Goal: Communication & Community: Answer question/provide support

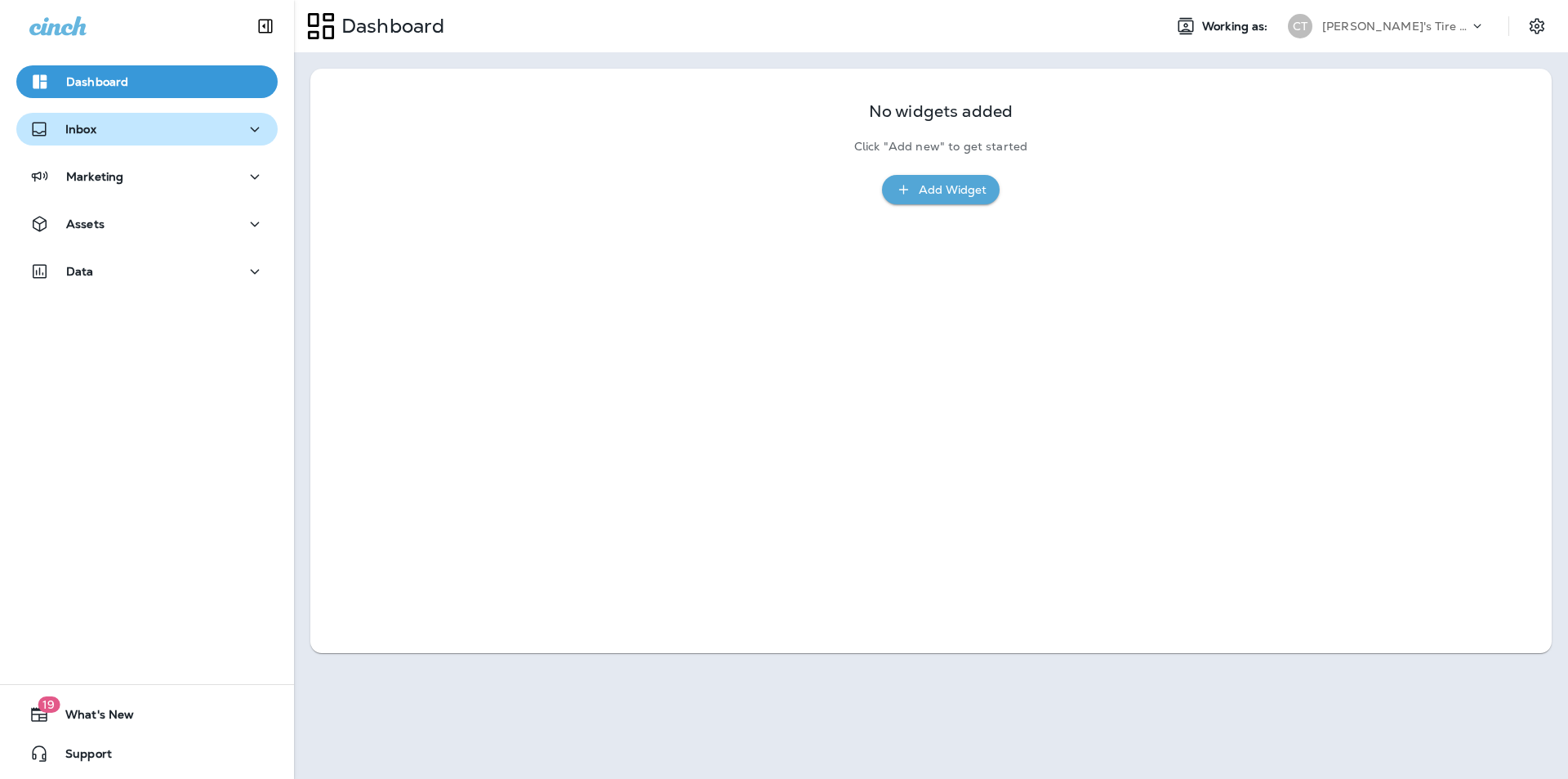
click at [99, 123] on div "Inbox" at bounding box center [146, 129] width 235 height 20
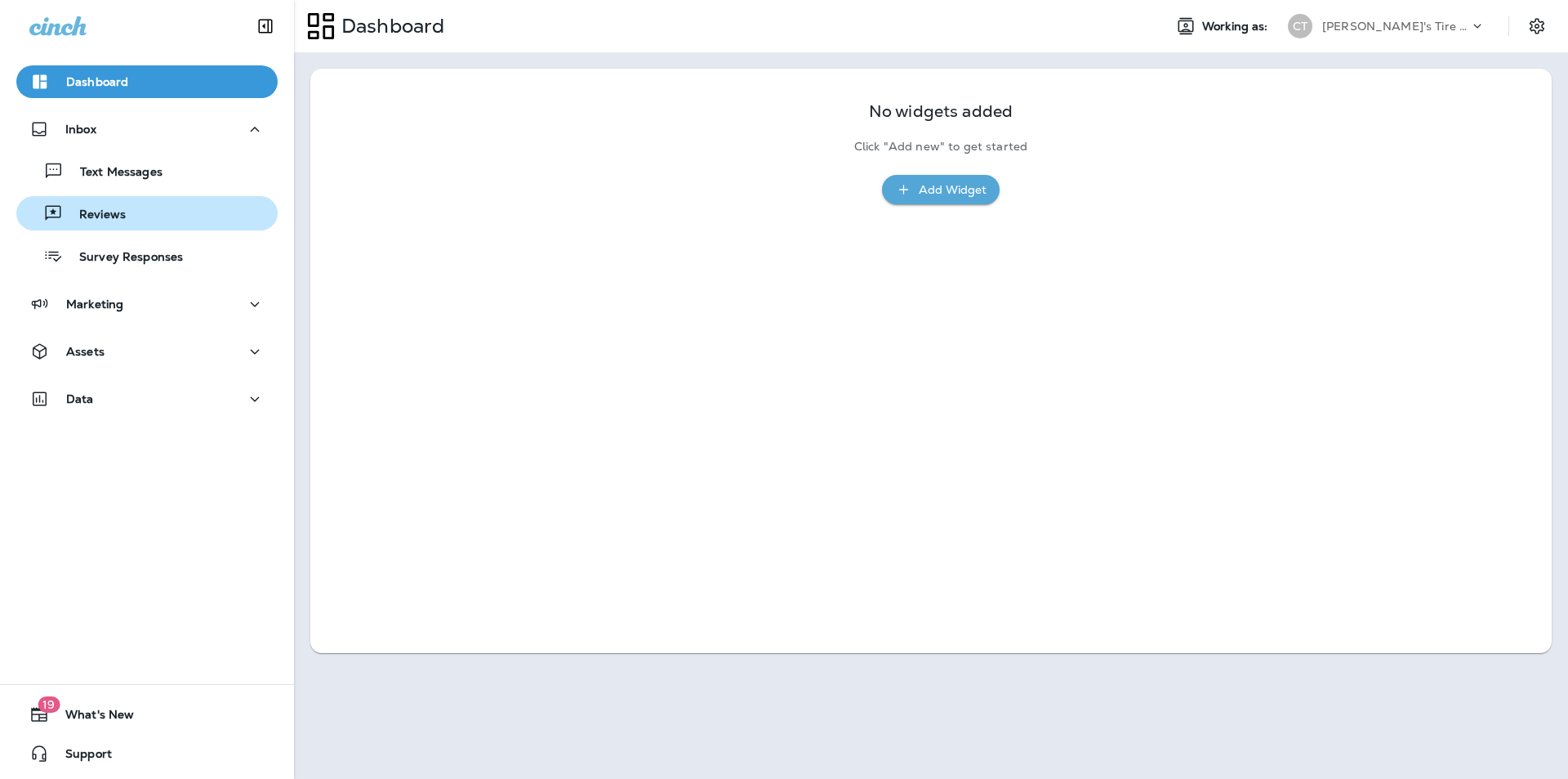
click at [111, 212] on p "Reviews" at bounding box center [94, 216] width 63 height 16
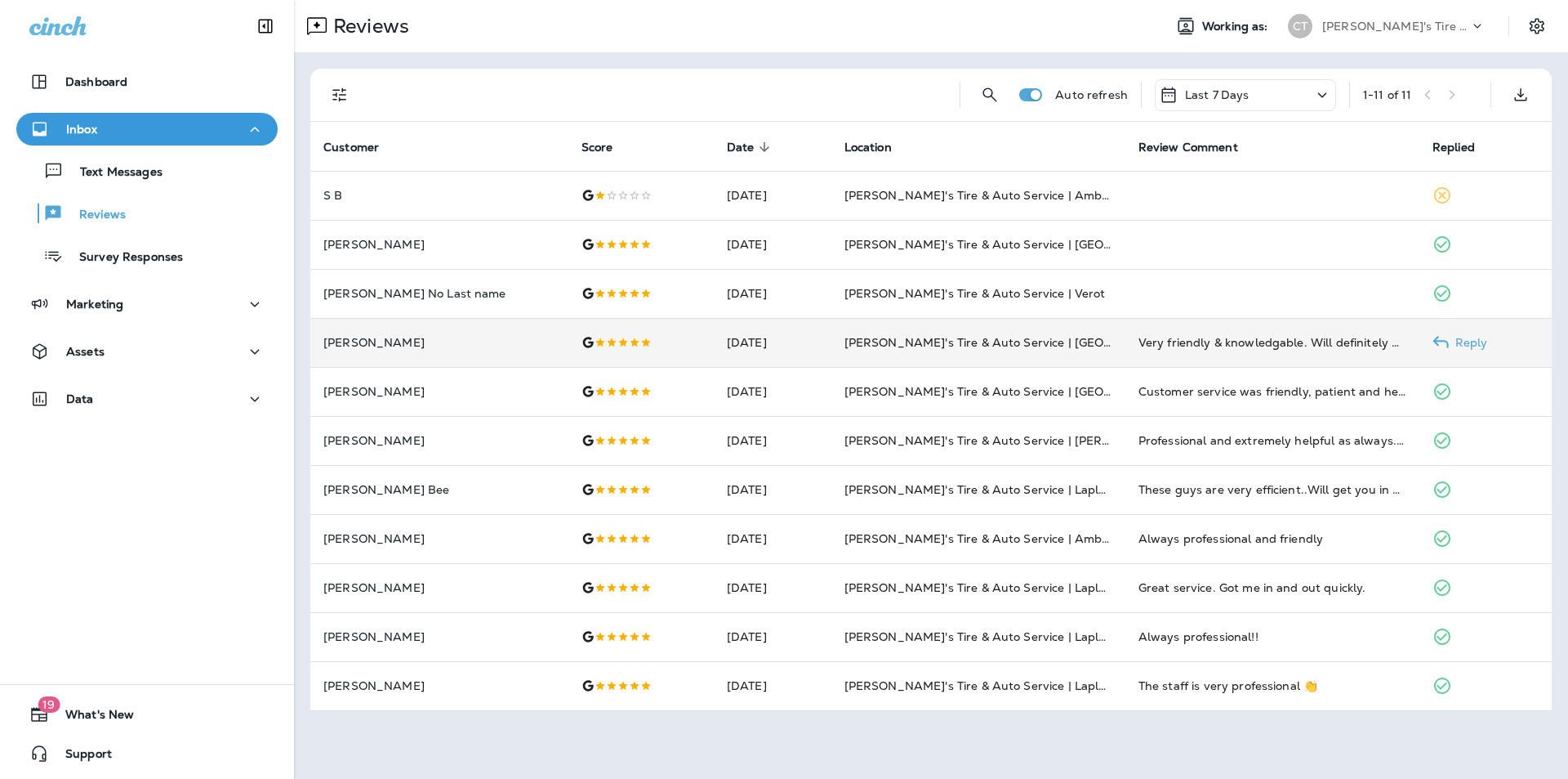
click at [1465, 339] on p "Reply" at bounding box center [1467, 342] width 39 height 13
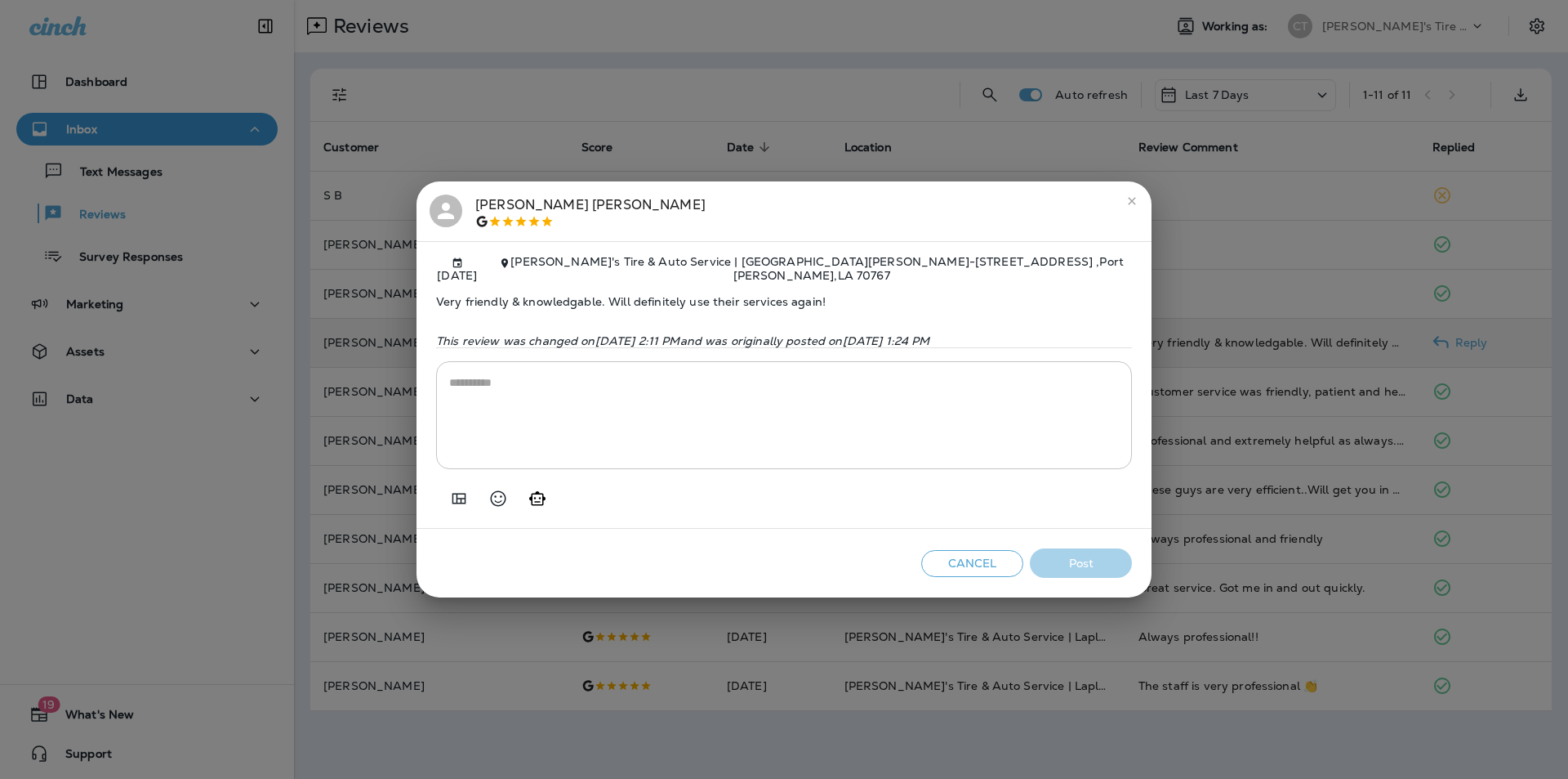
click at [547, 489] on icon "Generate AI response" at bounding box center [538, 499] width 20 height 20
type textarea "**********"
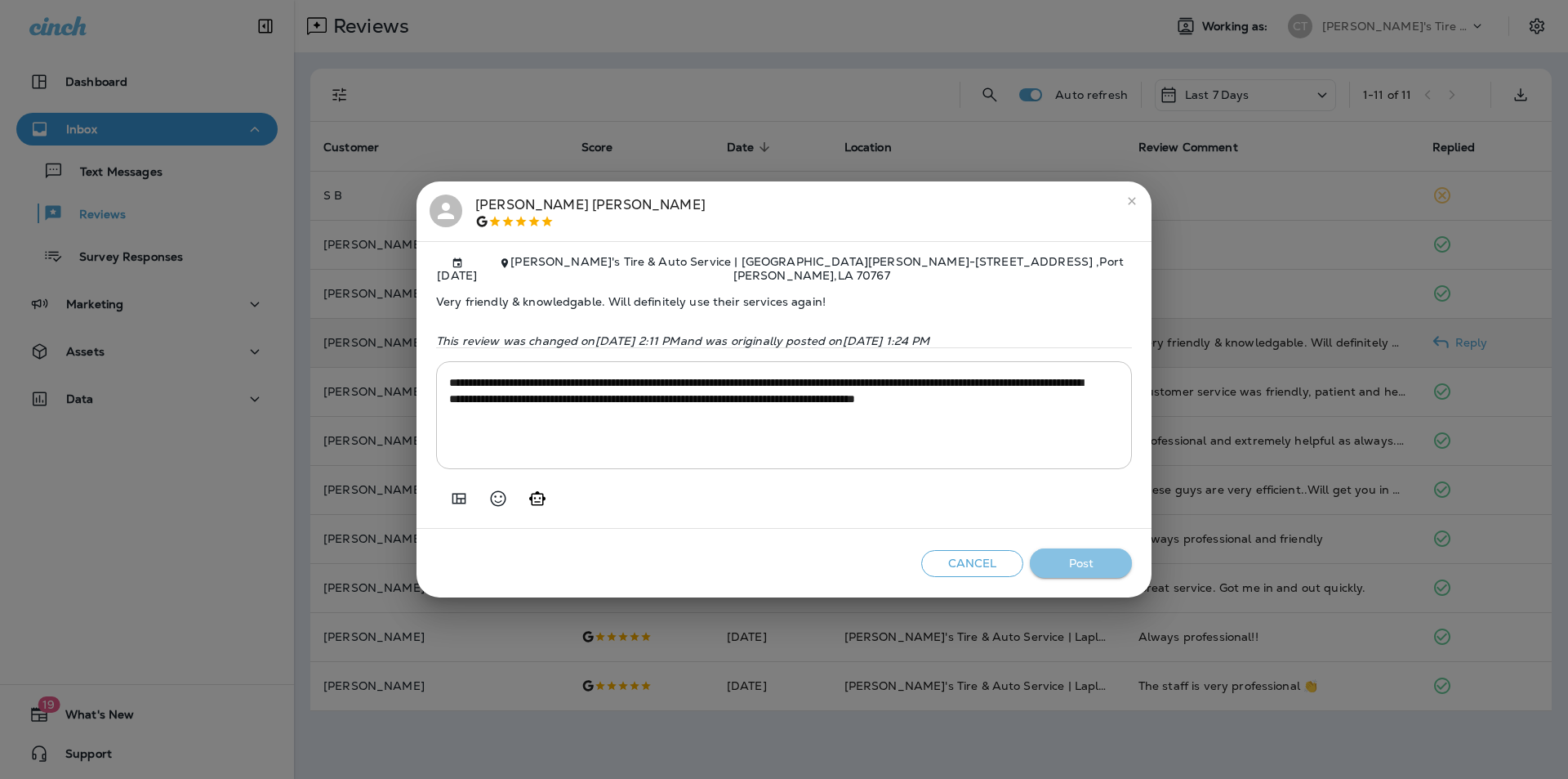
click at [1090, 555] on button "Post" at bounding box center [1080, 563] width 102 height 30
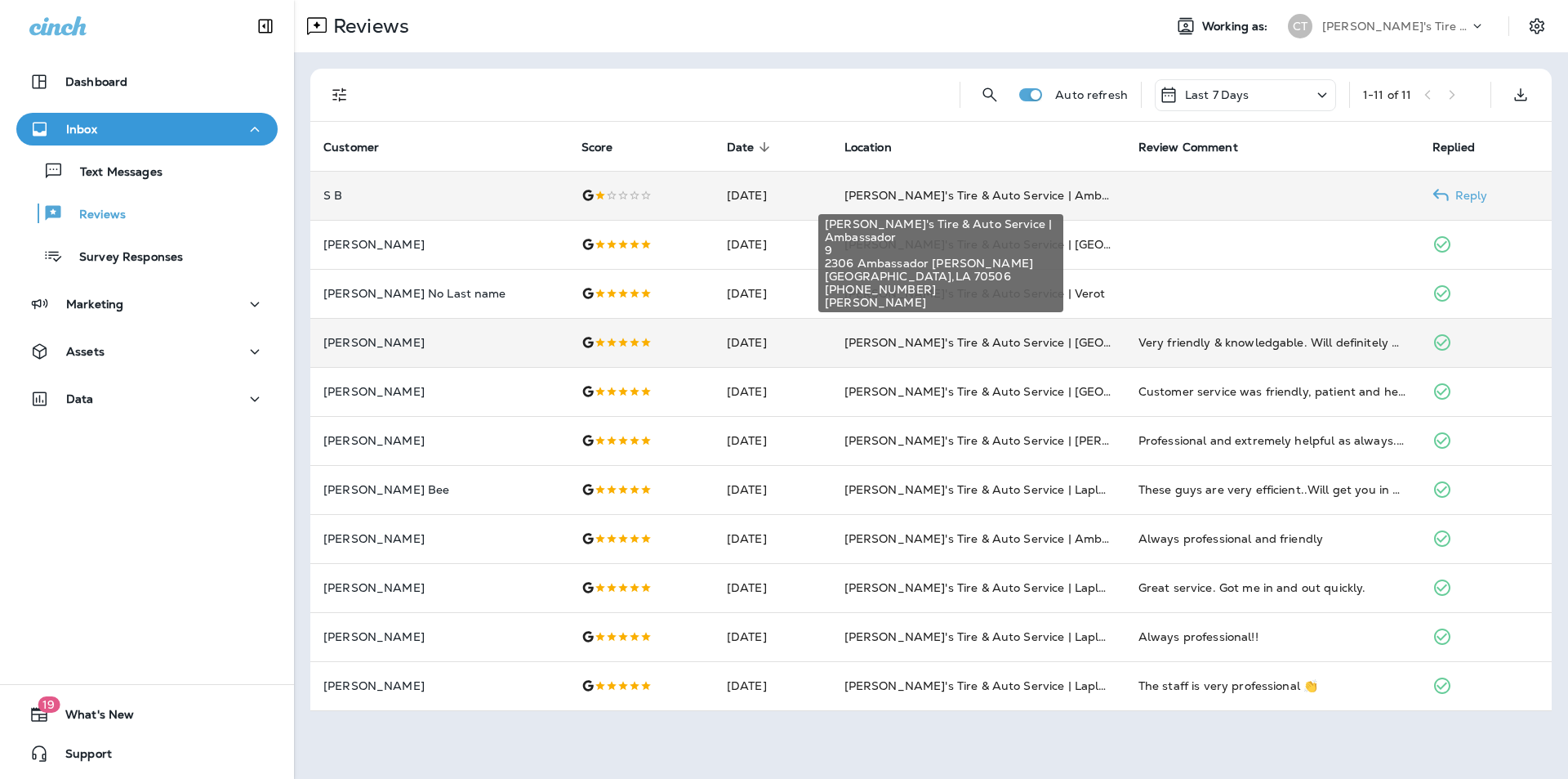
click at [1036, 195] on span "[PERSON_NAME]'s Tire & Auto Service | Ambassador" at bounding box center [995, 195] width 302 height 15
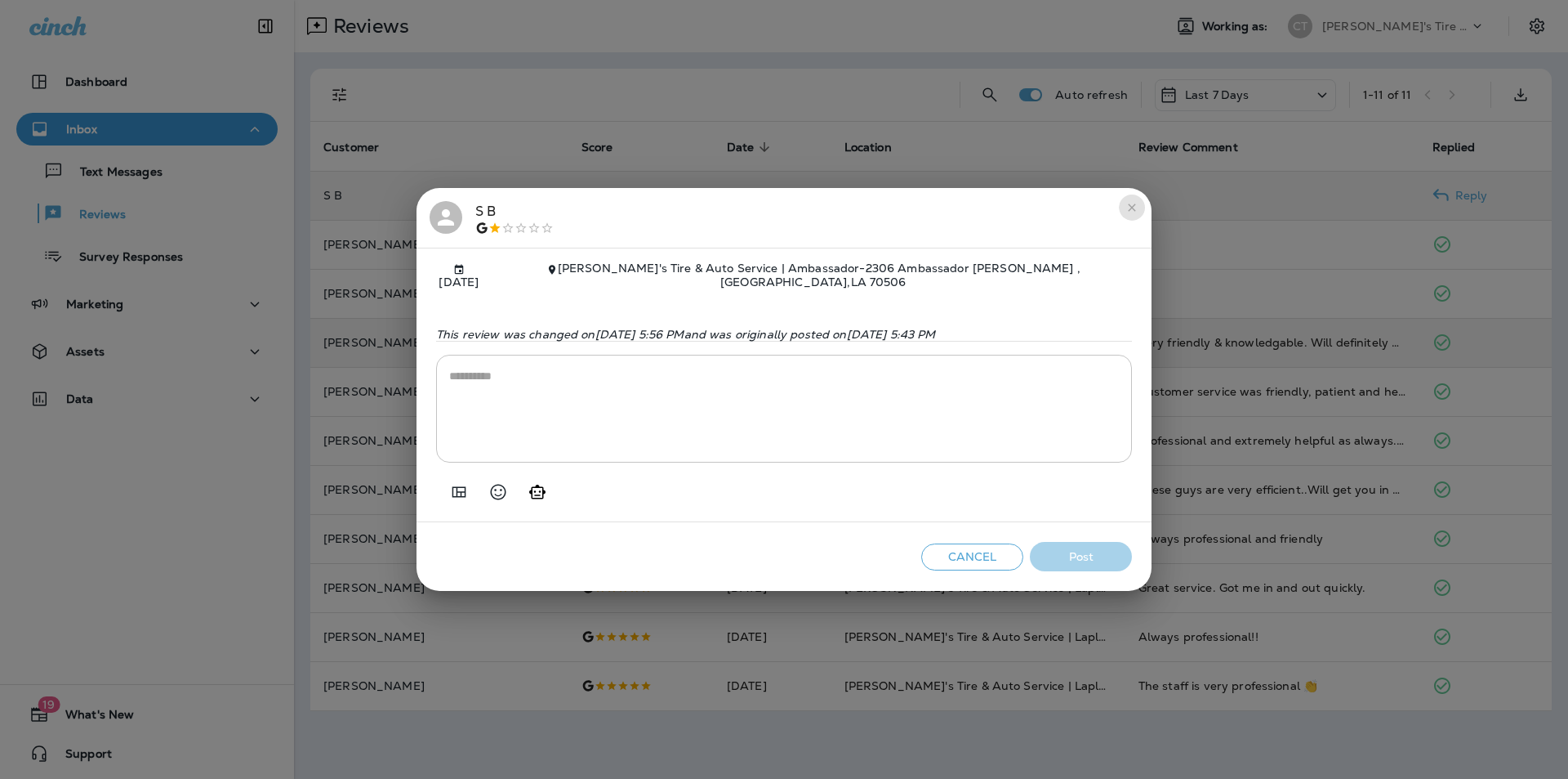
click at [1130, 205] on icon "close" at bounding box center [1130, 206] width 7 height 7
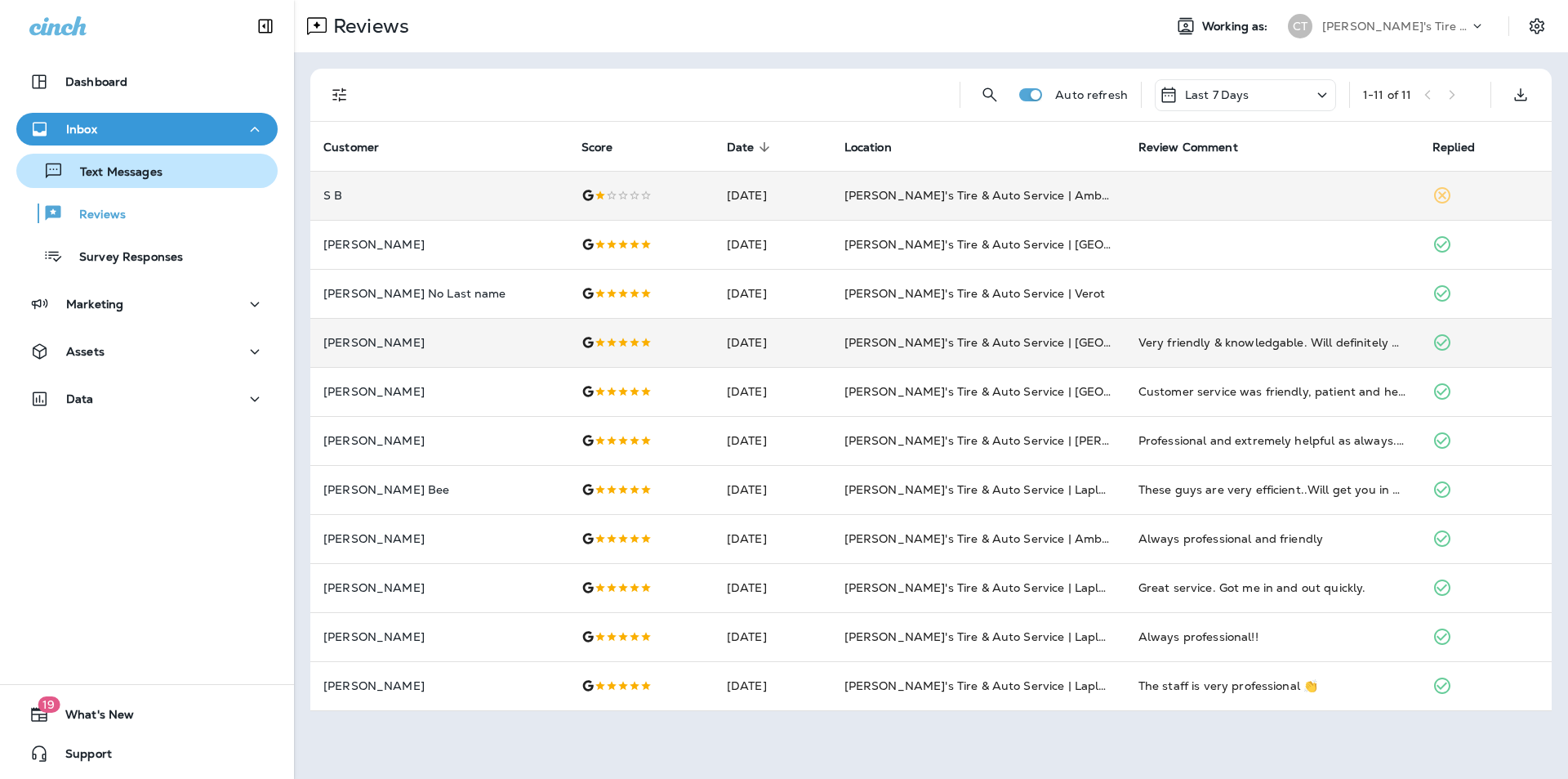
click at [106, 169] on p "Text Messages" at bounding box center [113, 173] width 99 height 16
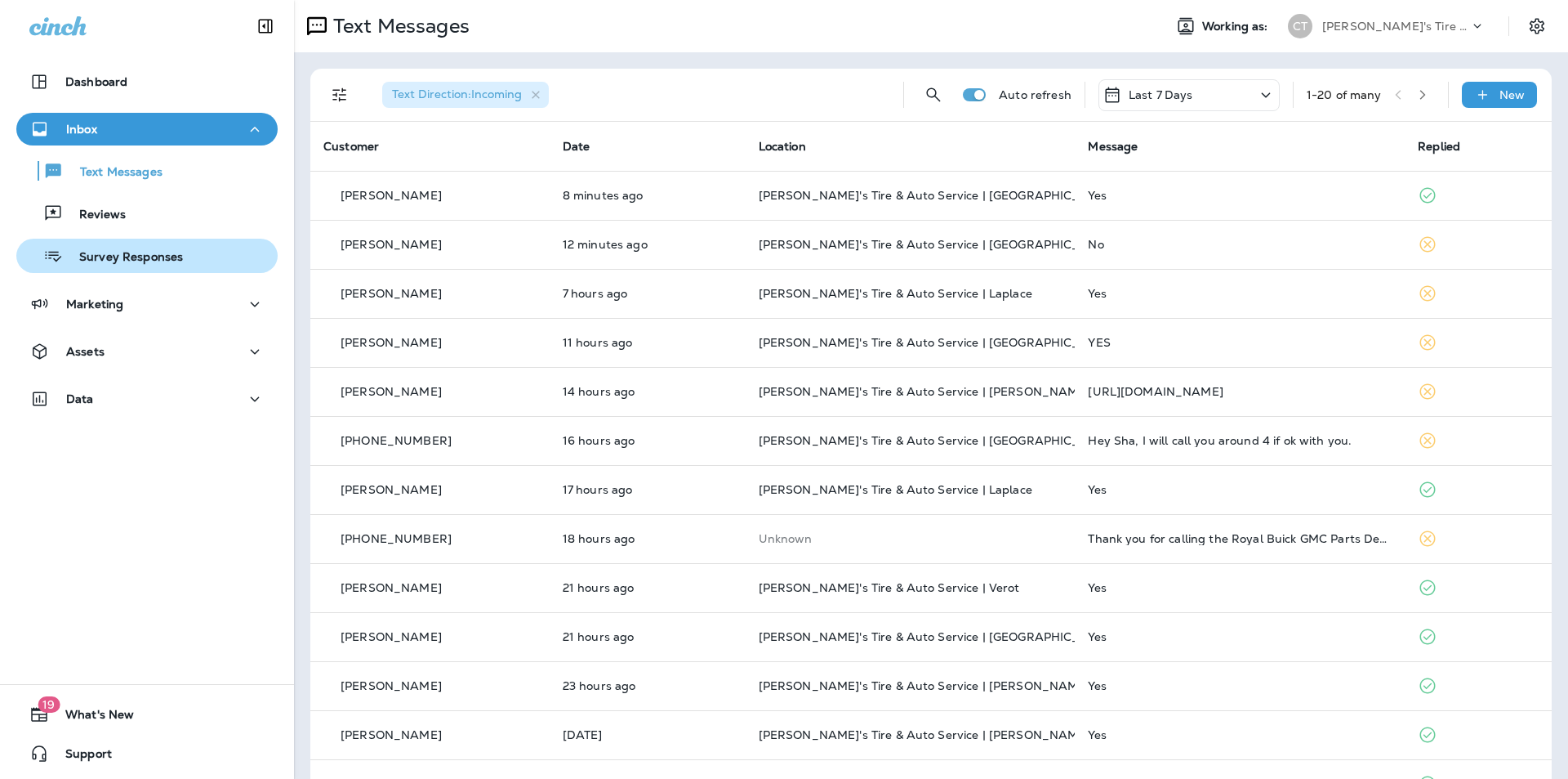
click at [106, 257] on p "Survey Responses" at bounding box center [123, 258] width 120 height 16
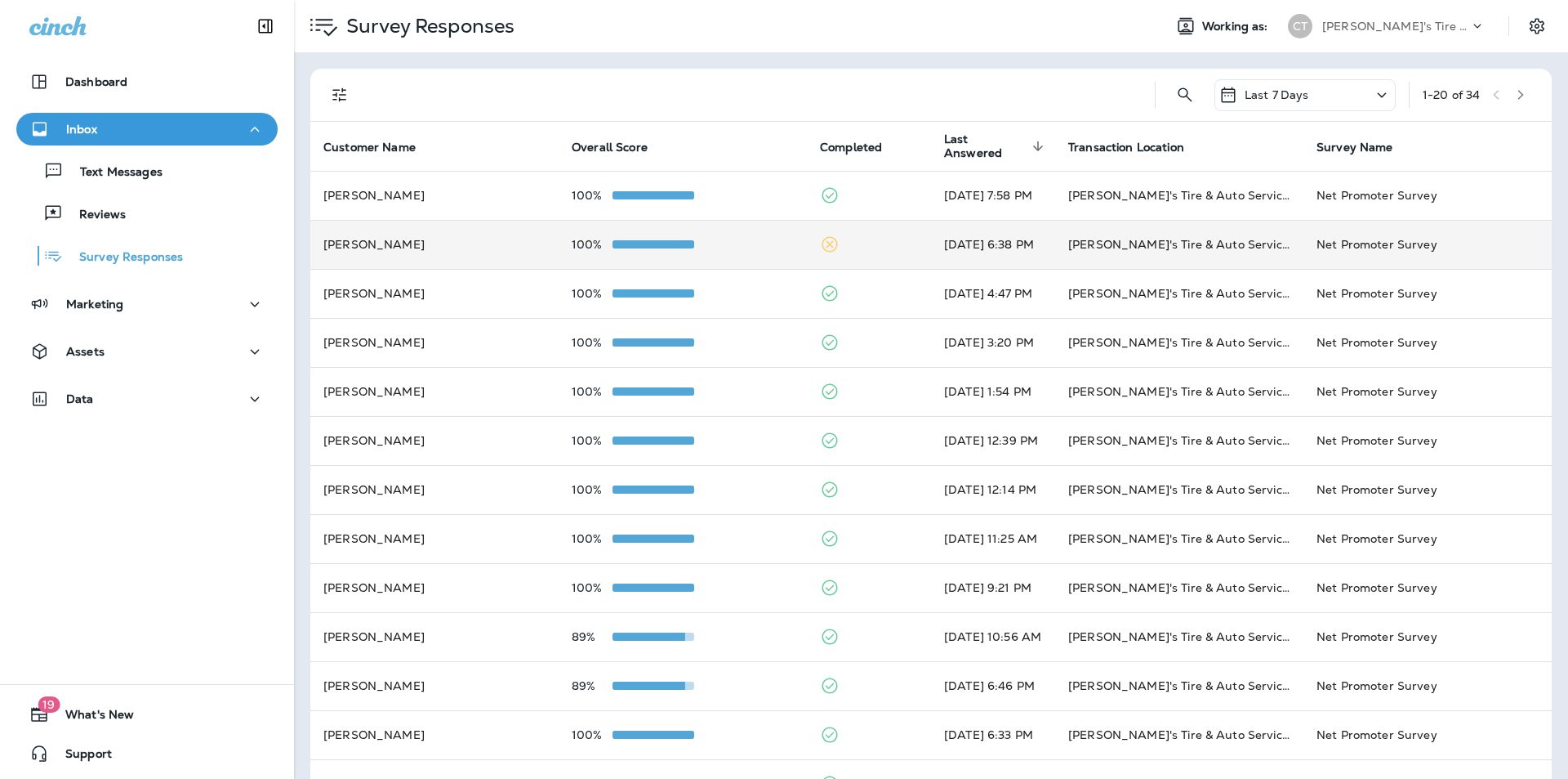
click at [732, 245] on div "100%" at bounding box center [683, 244] width 222 height 13
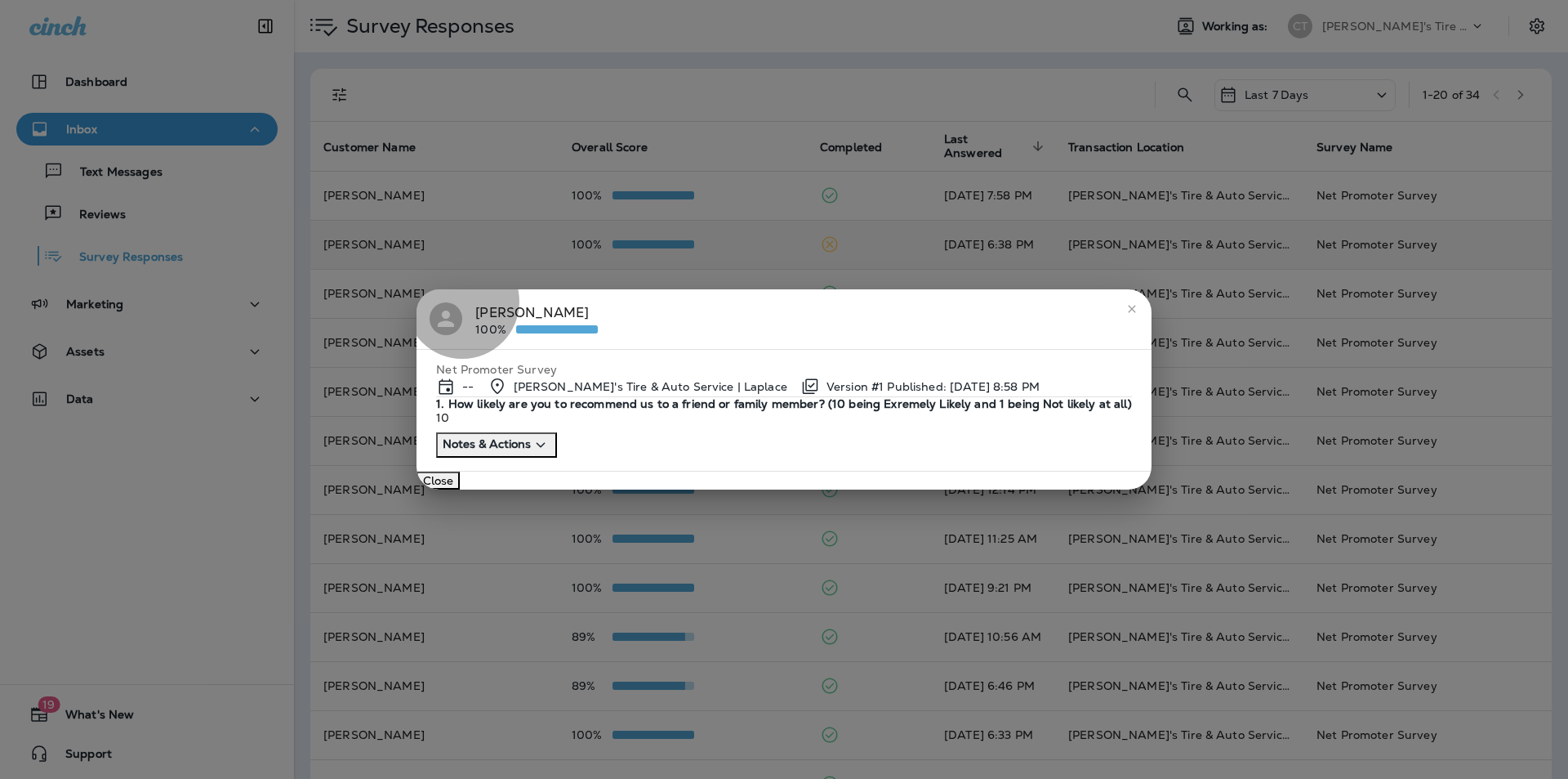
click at [460, 489] on button "Close" at bounding box center [438, 480] width 43 height 18
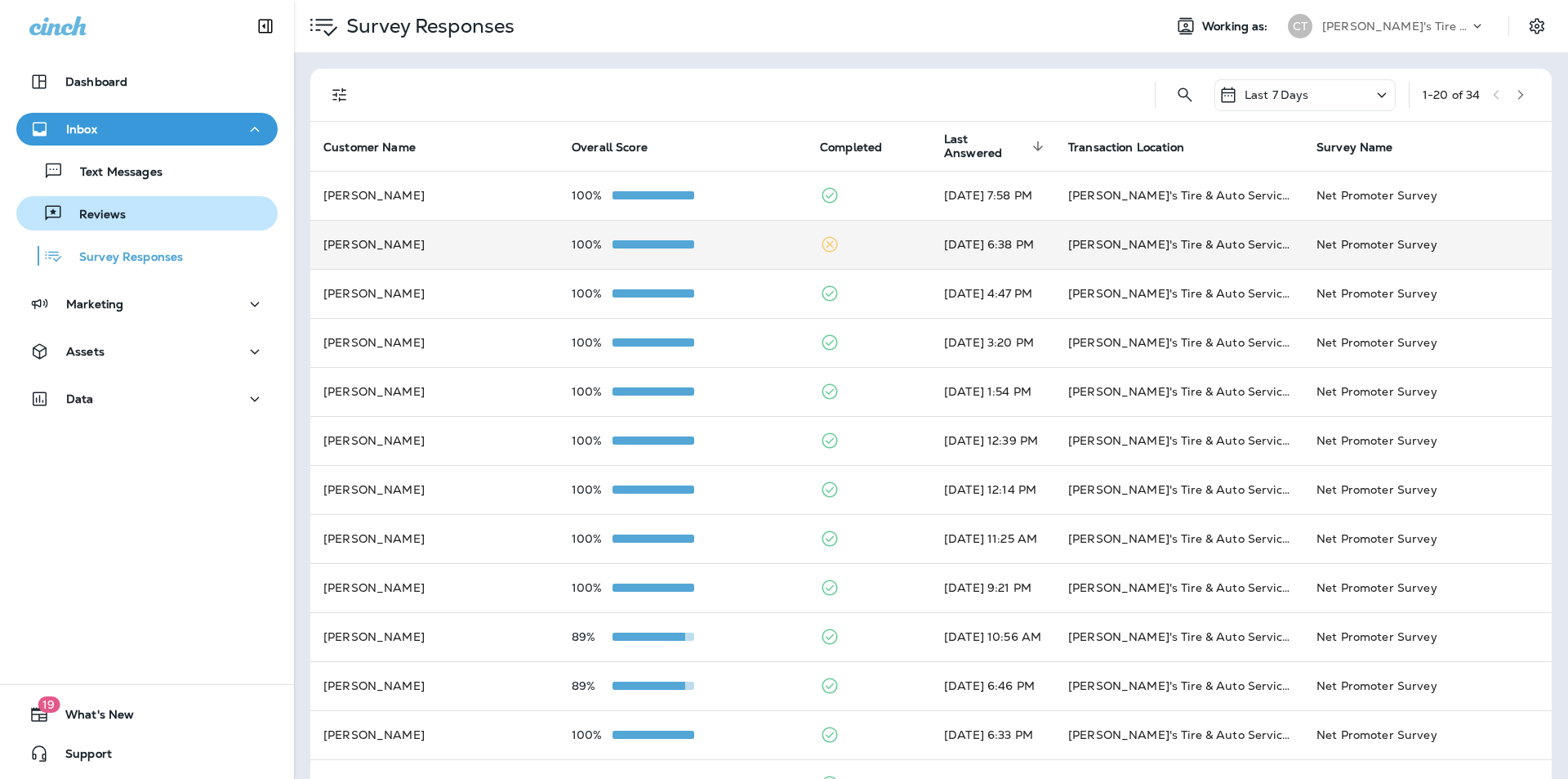
click at [87, 210] on p "Reviews" at bounding box center [94, 216] width 63 height 16
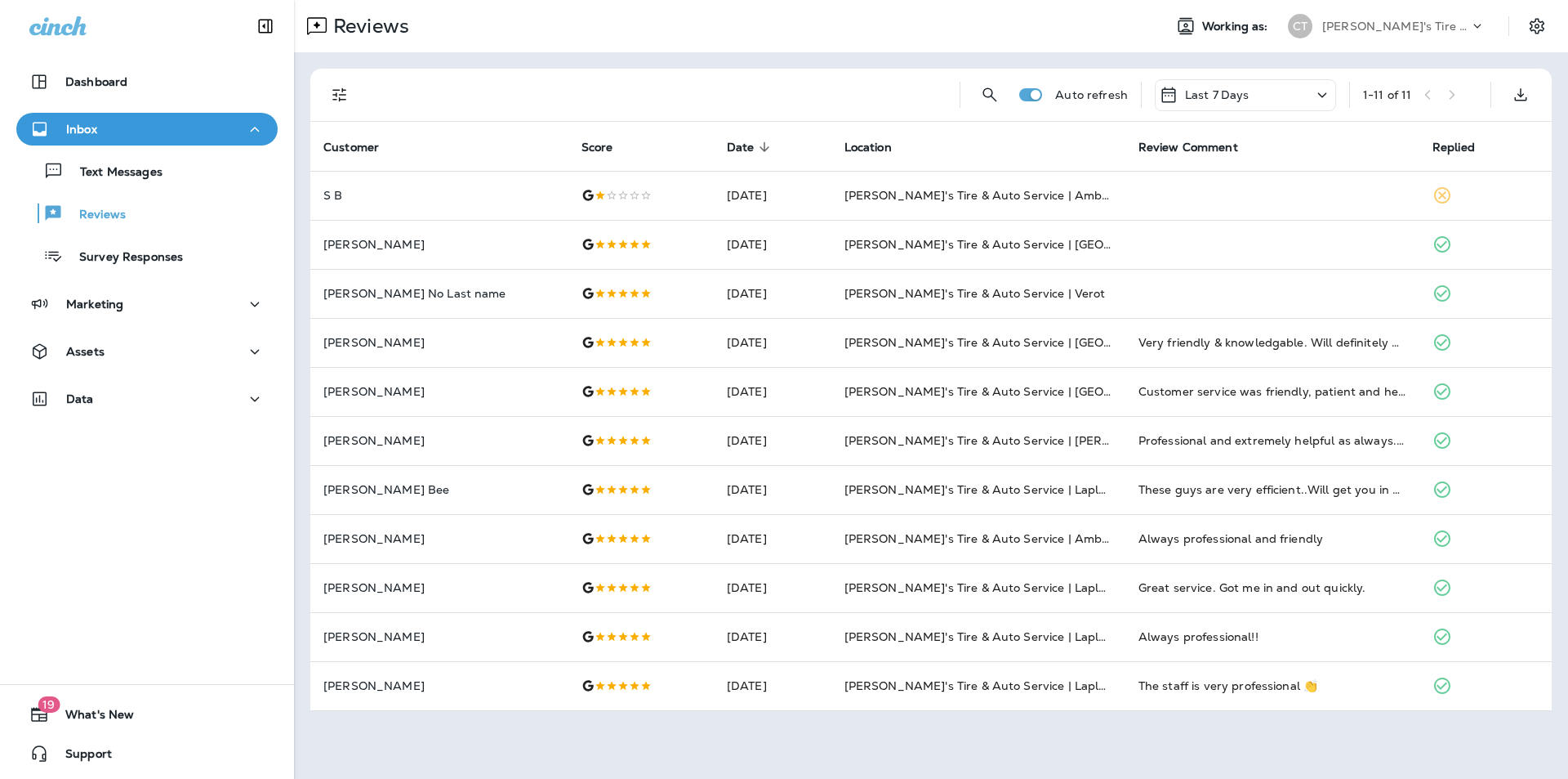
click at [1323, 92] on icon at bounding box center [1322, 95] width 20 height 20
click at [1223, 261] on p "Last 30 Days" at bounding box center [1244, 254] width 255 height 13
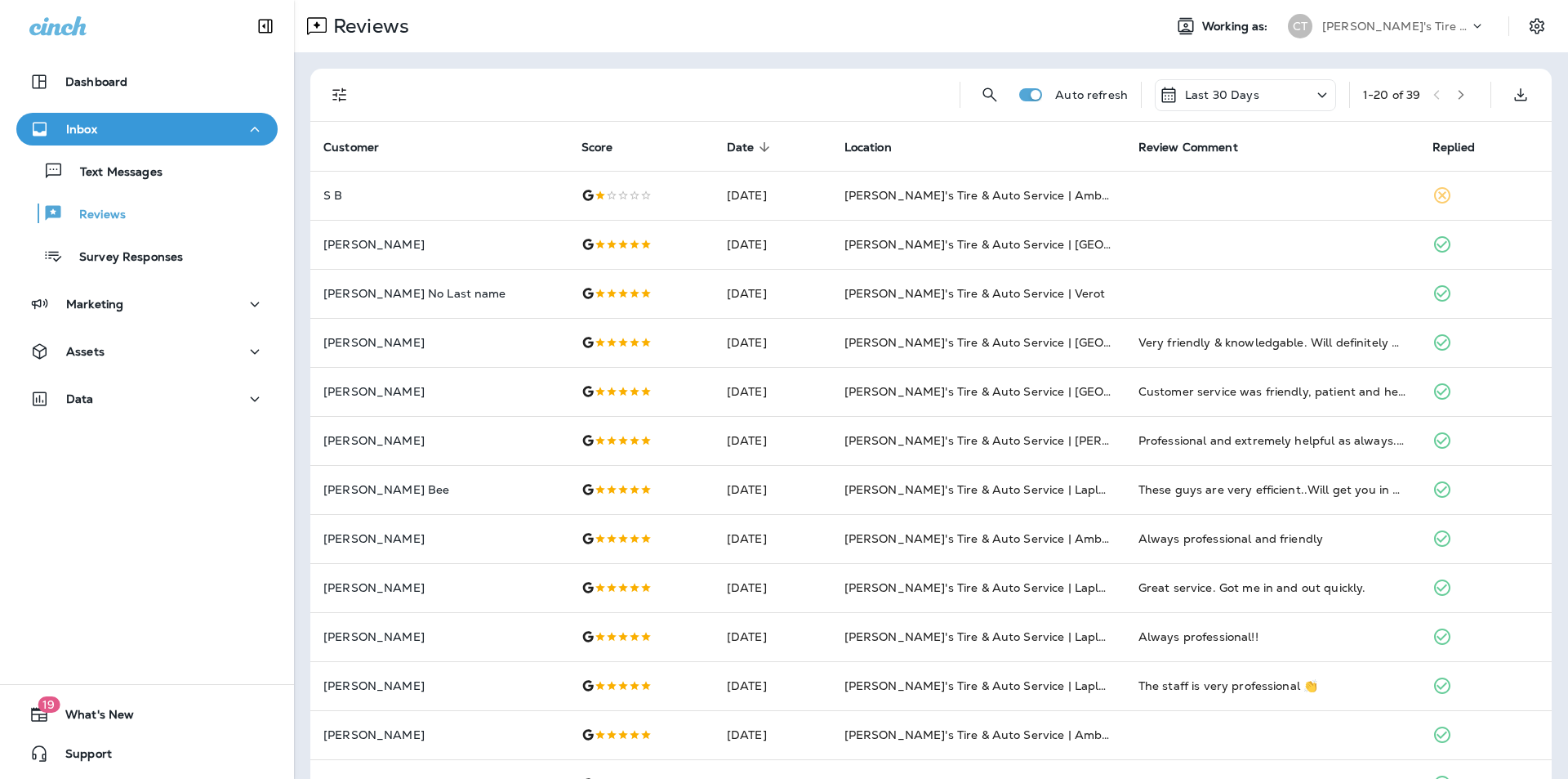
click at [339, 92] on icon "Filters" at bounding box center [340, 95] width 20 height 20
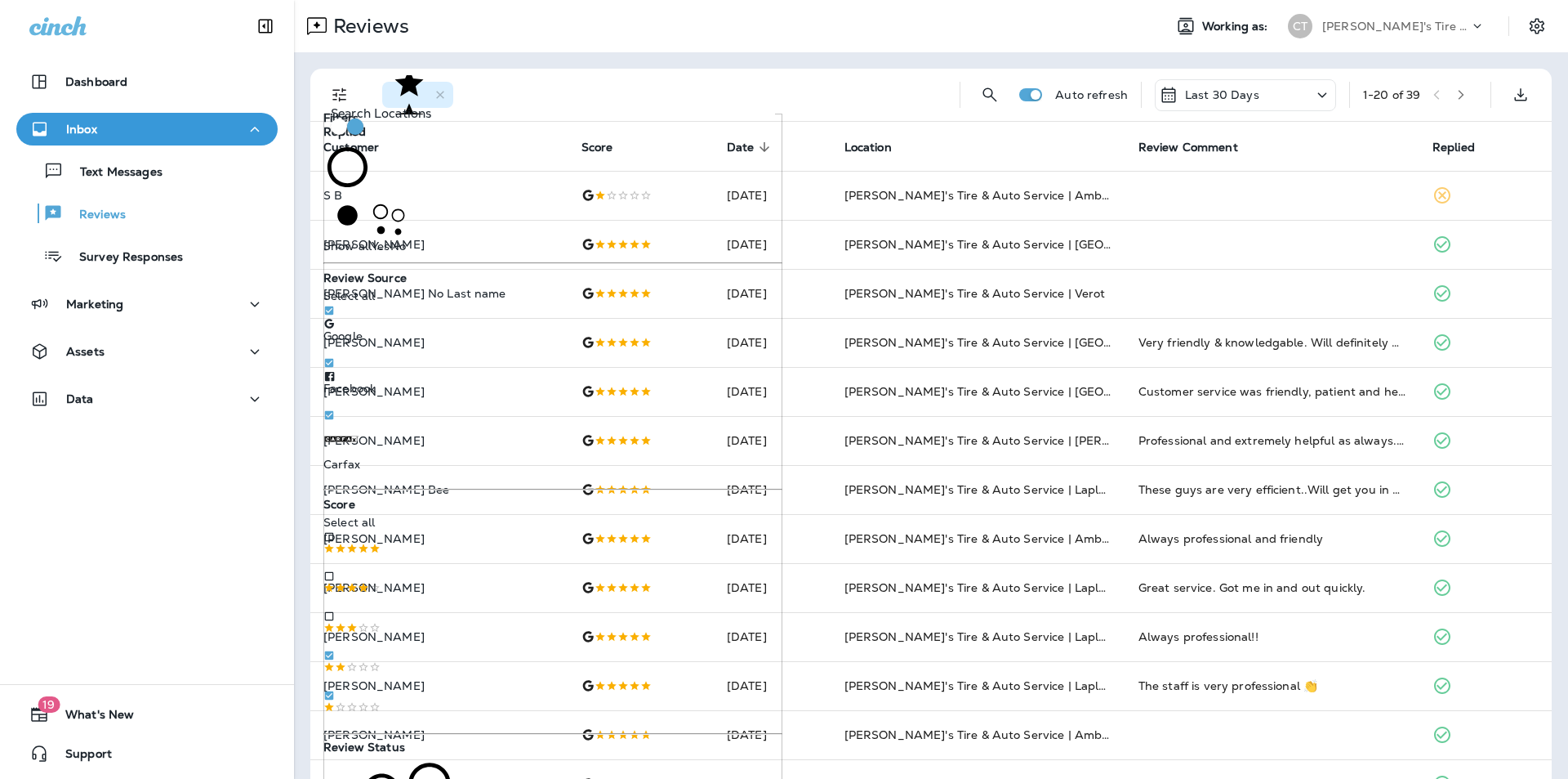
click at [823, 78] on div "Score : +1" at bounding box center [658, 95] width 578 height 52
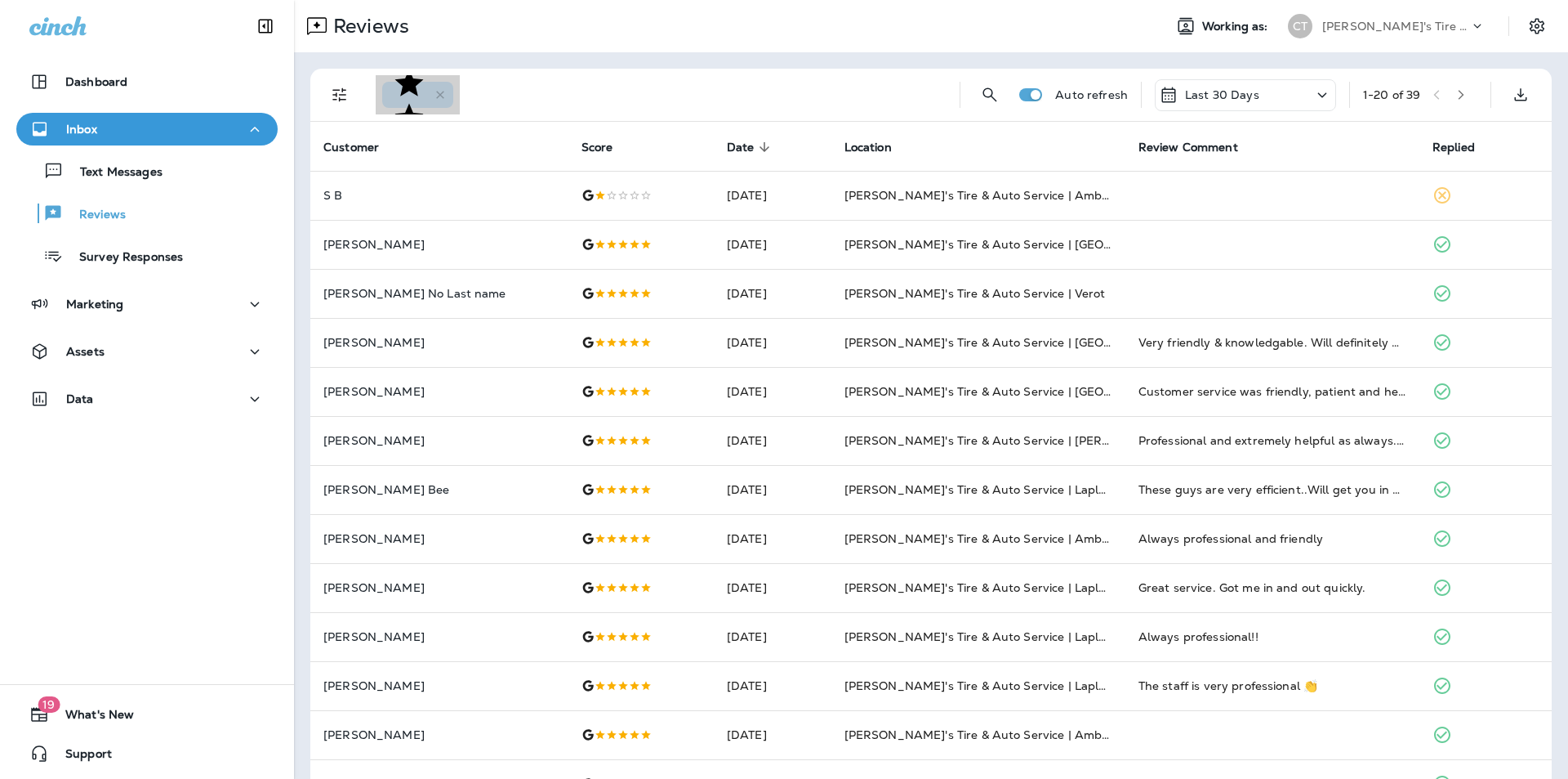
click at [426, 94] on span "Score : +1" at bounding box center [409, 95] width 34 height 178
click at [335, 92] on icon "Filters" at bounding box center [340, 95] width 20 height 20
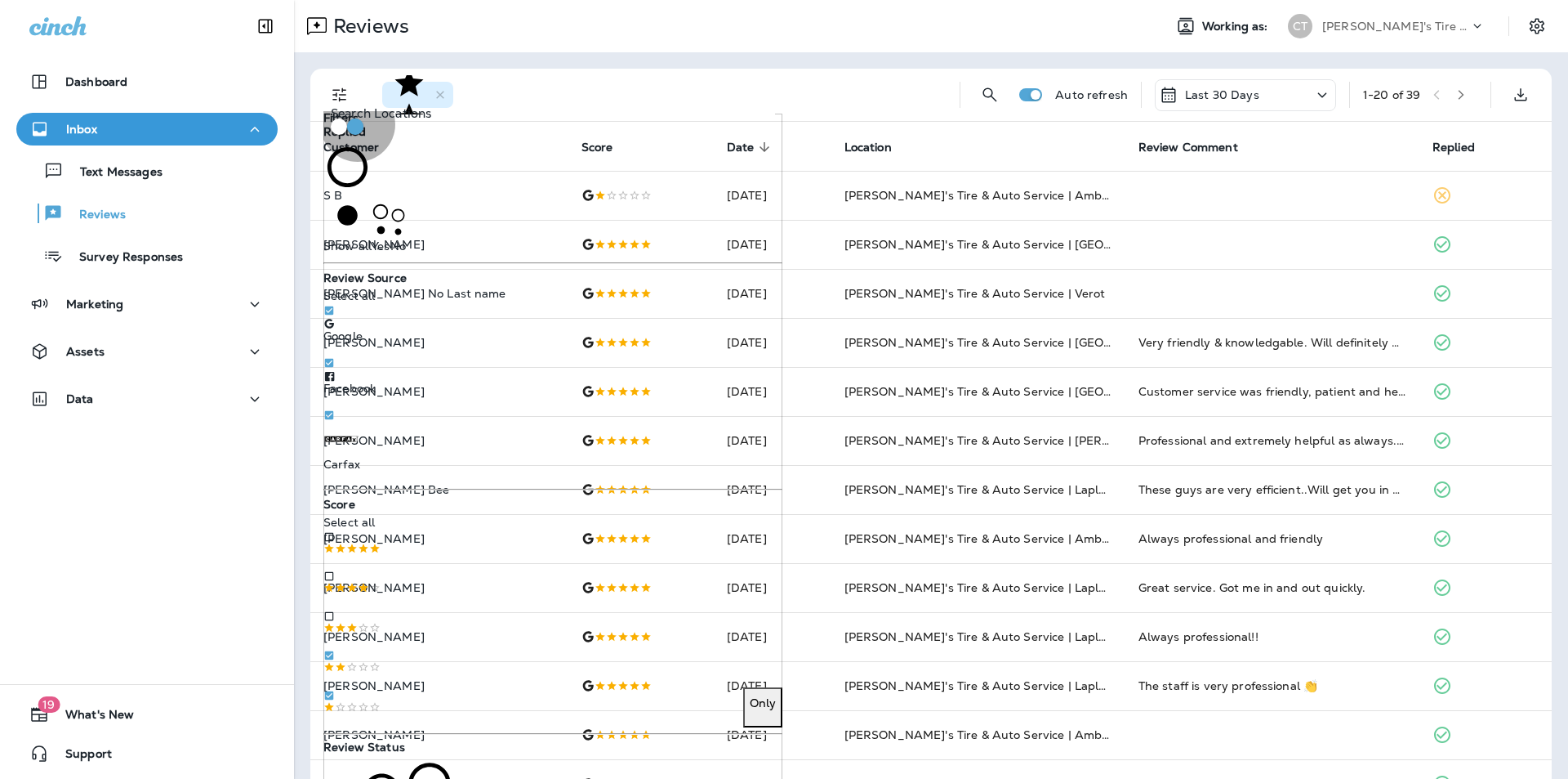
click at [750, 696] on p "Only" at bounding box center [763, 702] width 26 height 13
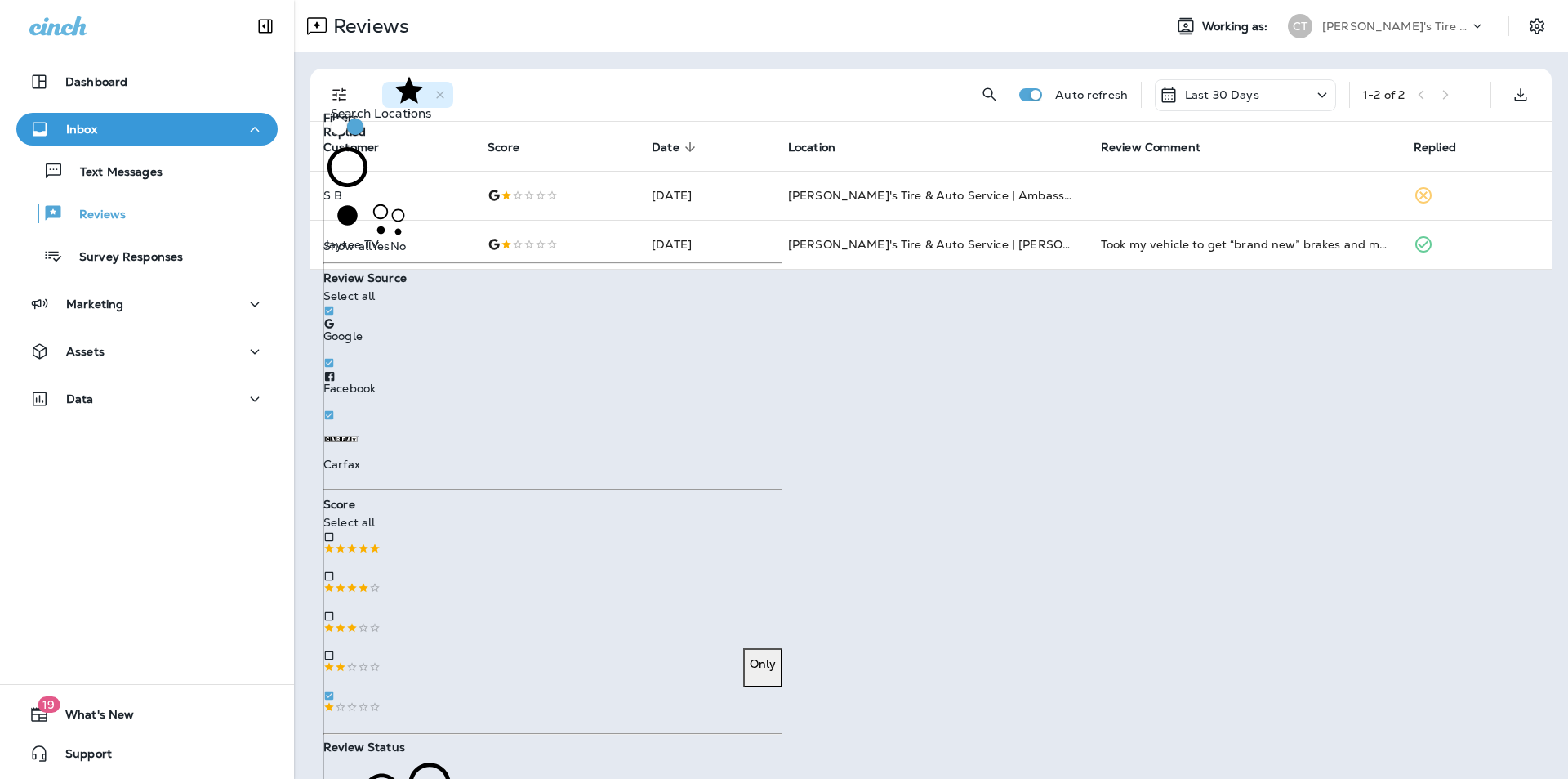
click at [750, 657] on p "Only" at bounding box center [763, 663] width 26 height 13
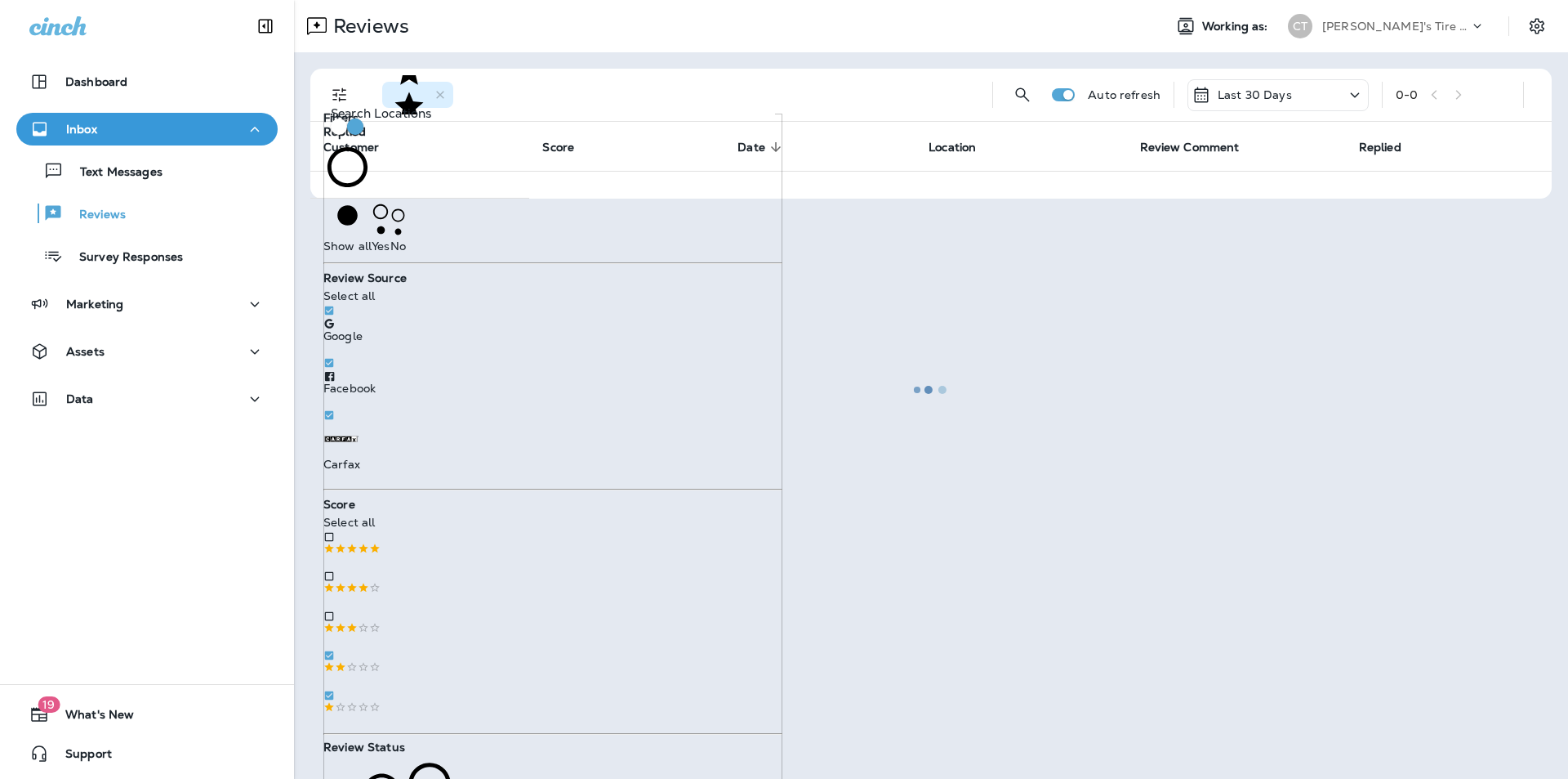
click at [704, 78] on div at bounding box center [930, 389] width 1270 height 775
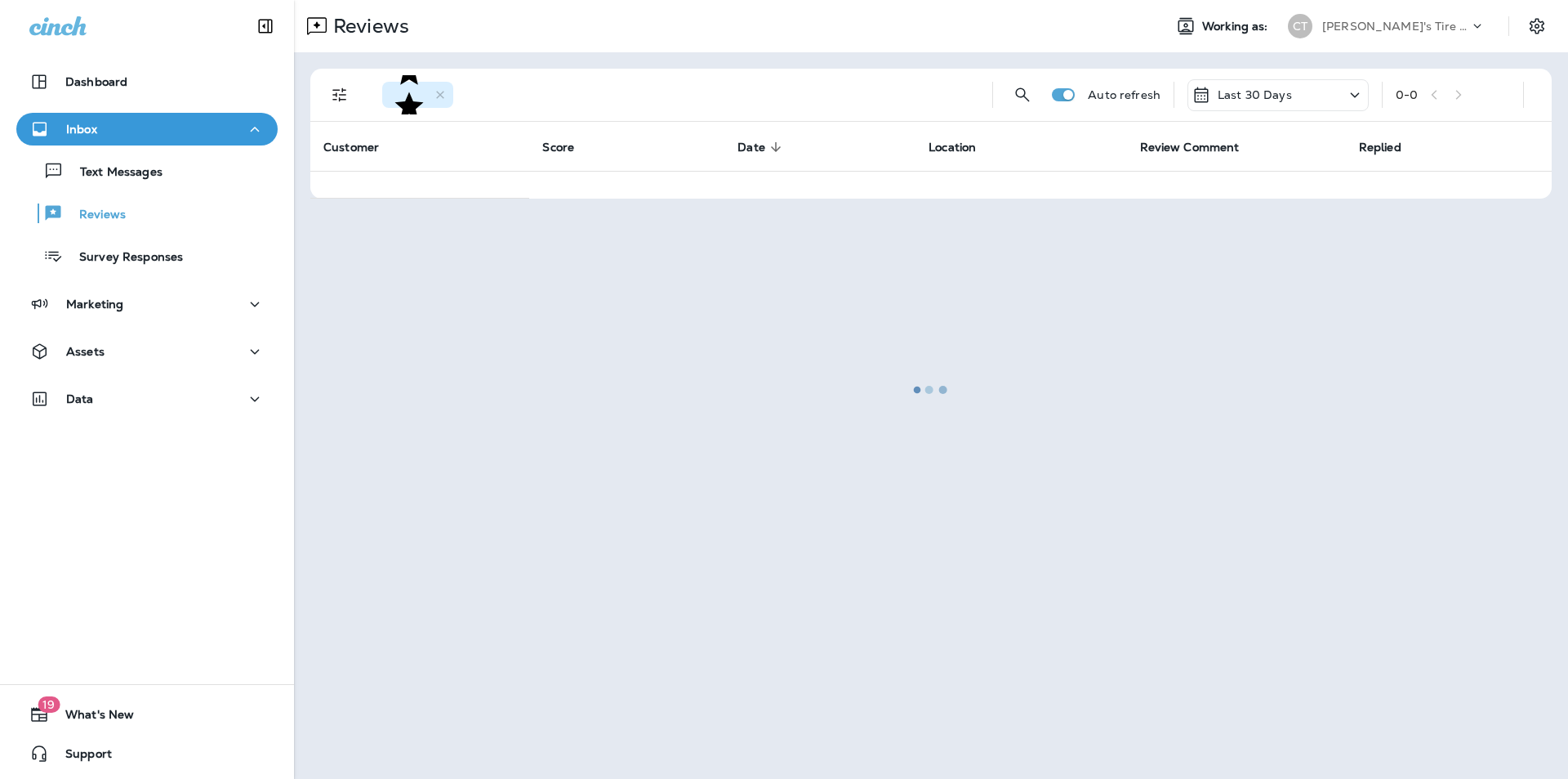
click at [337, 93] on div at bounding box center [930, 389] width 1270 height 775
click at [104, 172] on p "Text Messages" at bounding box center [113, 173] width 99 height 16
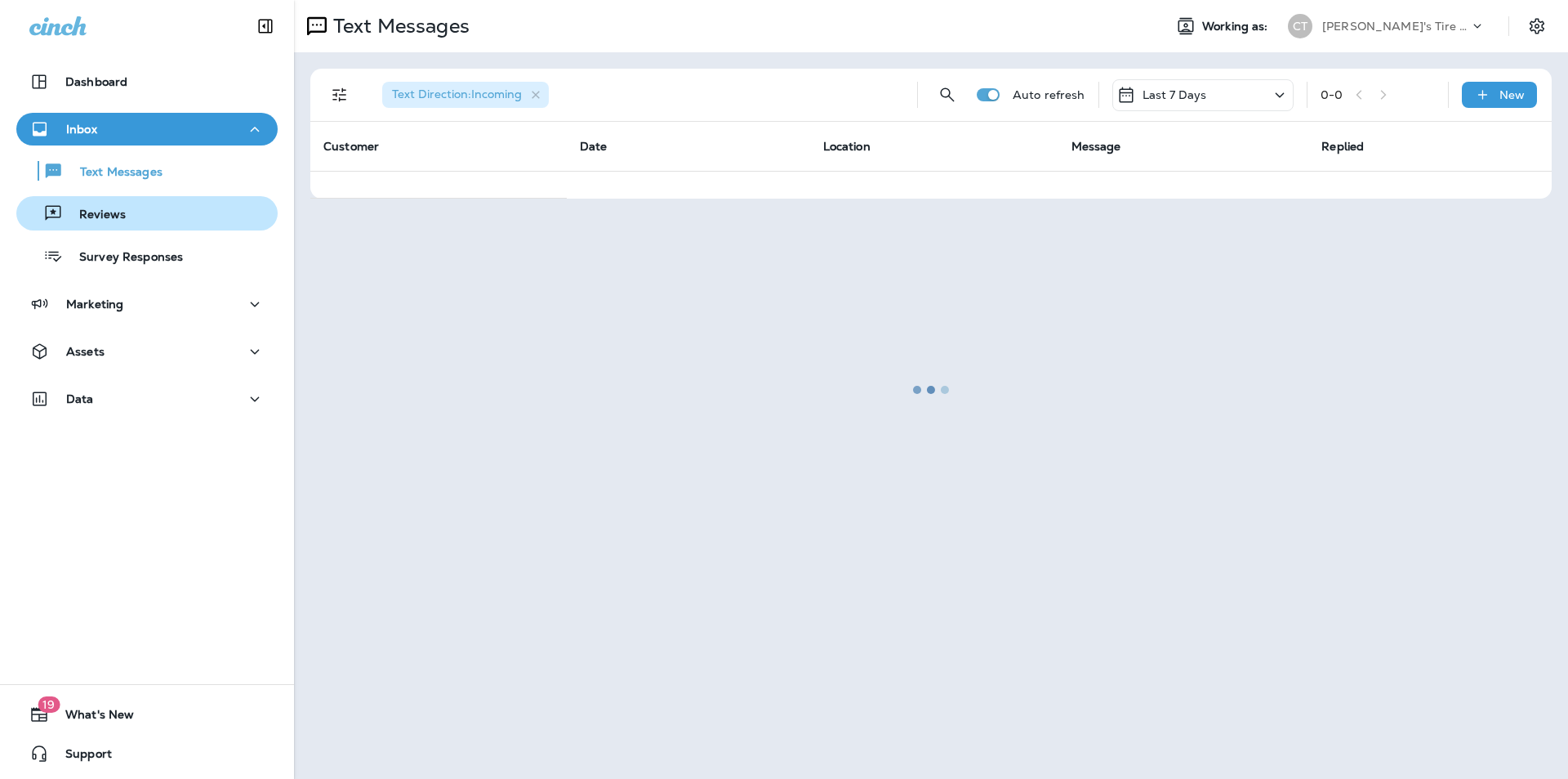
click at [96, 211] on p "Reviews" at bounding box center [94, 216] width 63 height 16
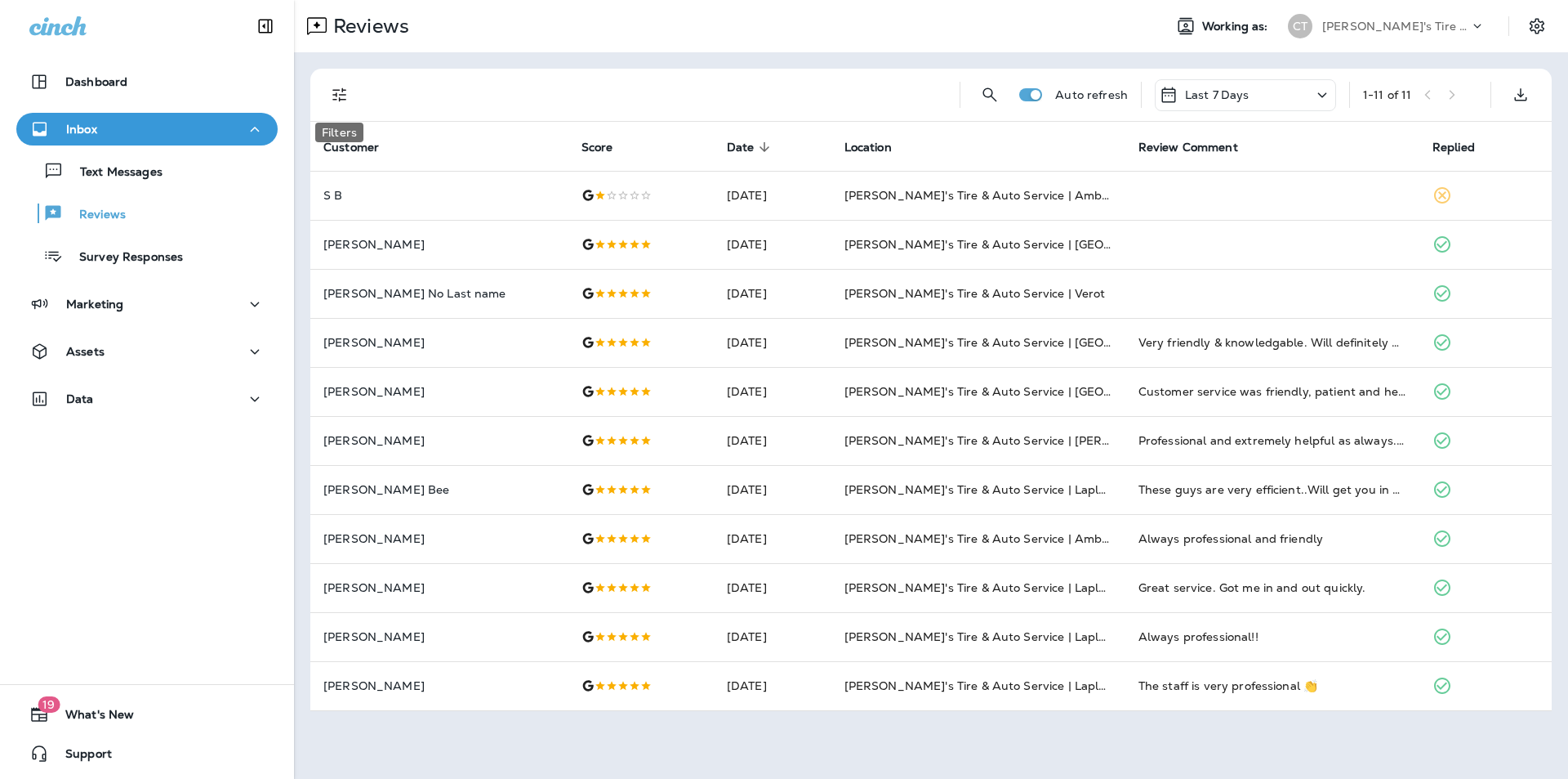
click at [342, 96] on icon "Filters" at bounding box center [340, 95] width 20 height 20
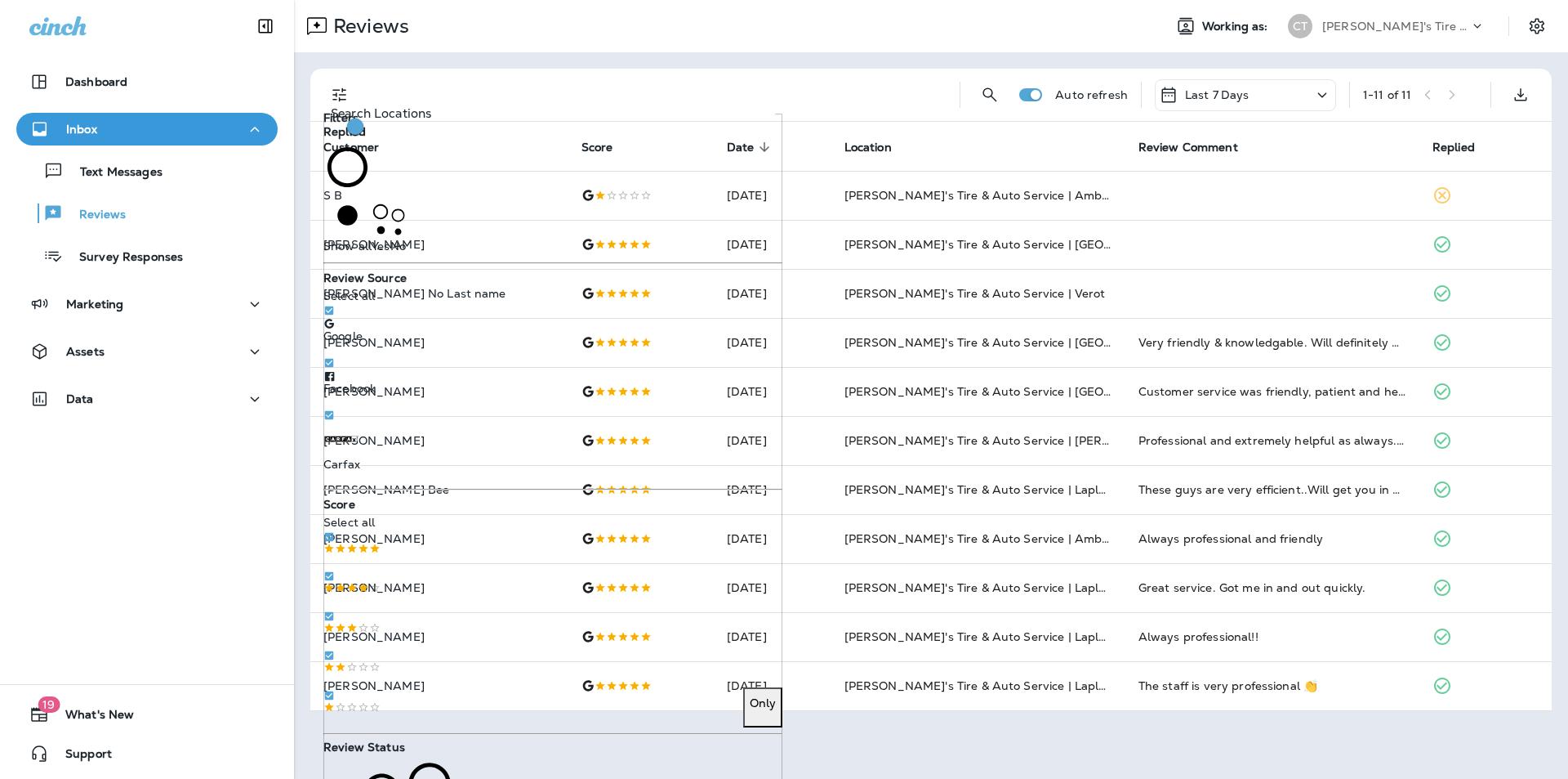
click at [750, 696] on p "Only" at bounding box center [763, 702] width 26 height 13
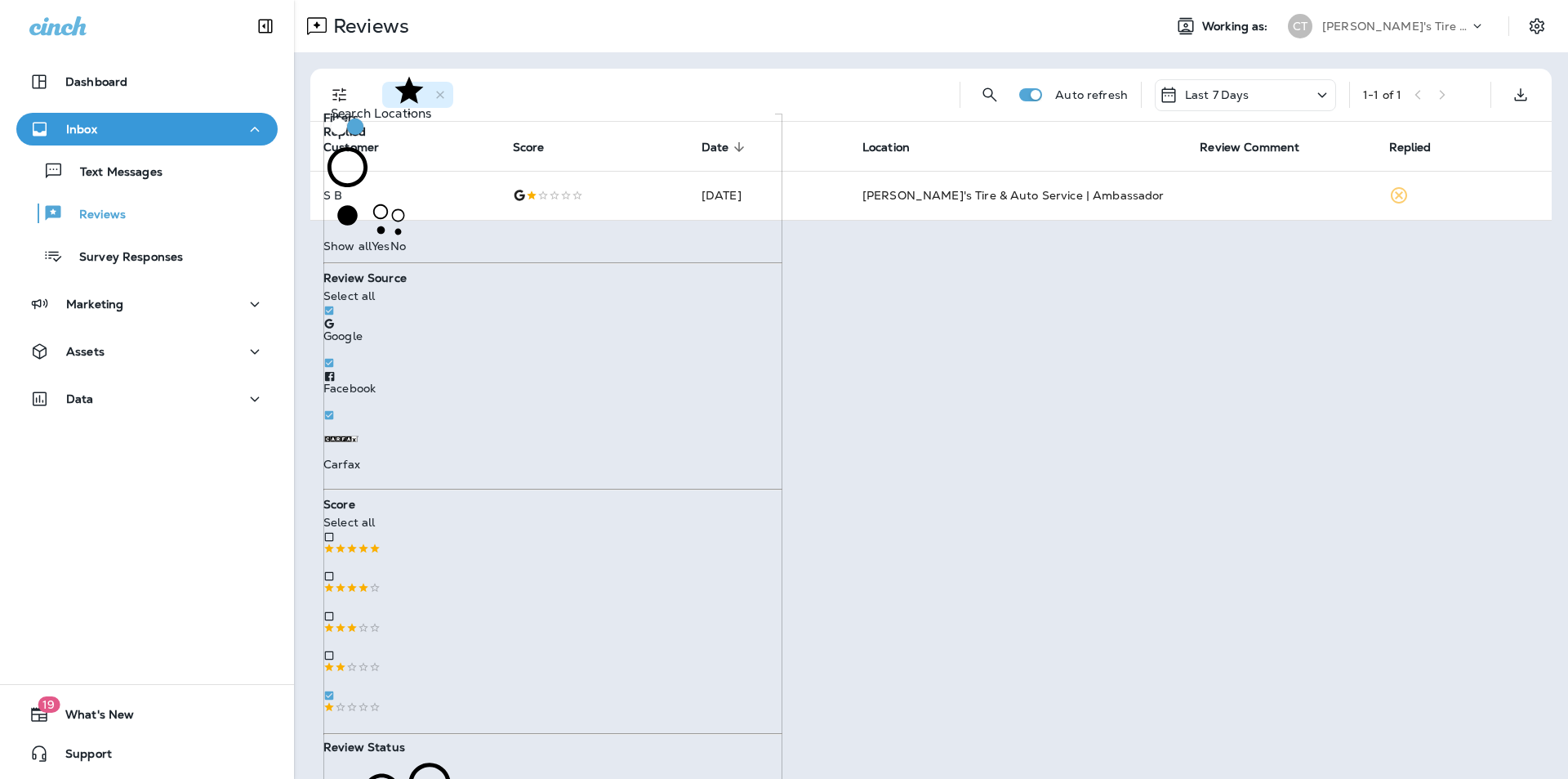
click at [1321, 94] on icon at bounding box center [1322, 95] width 20 height 20
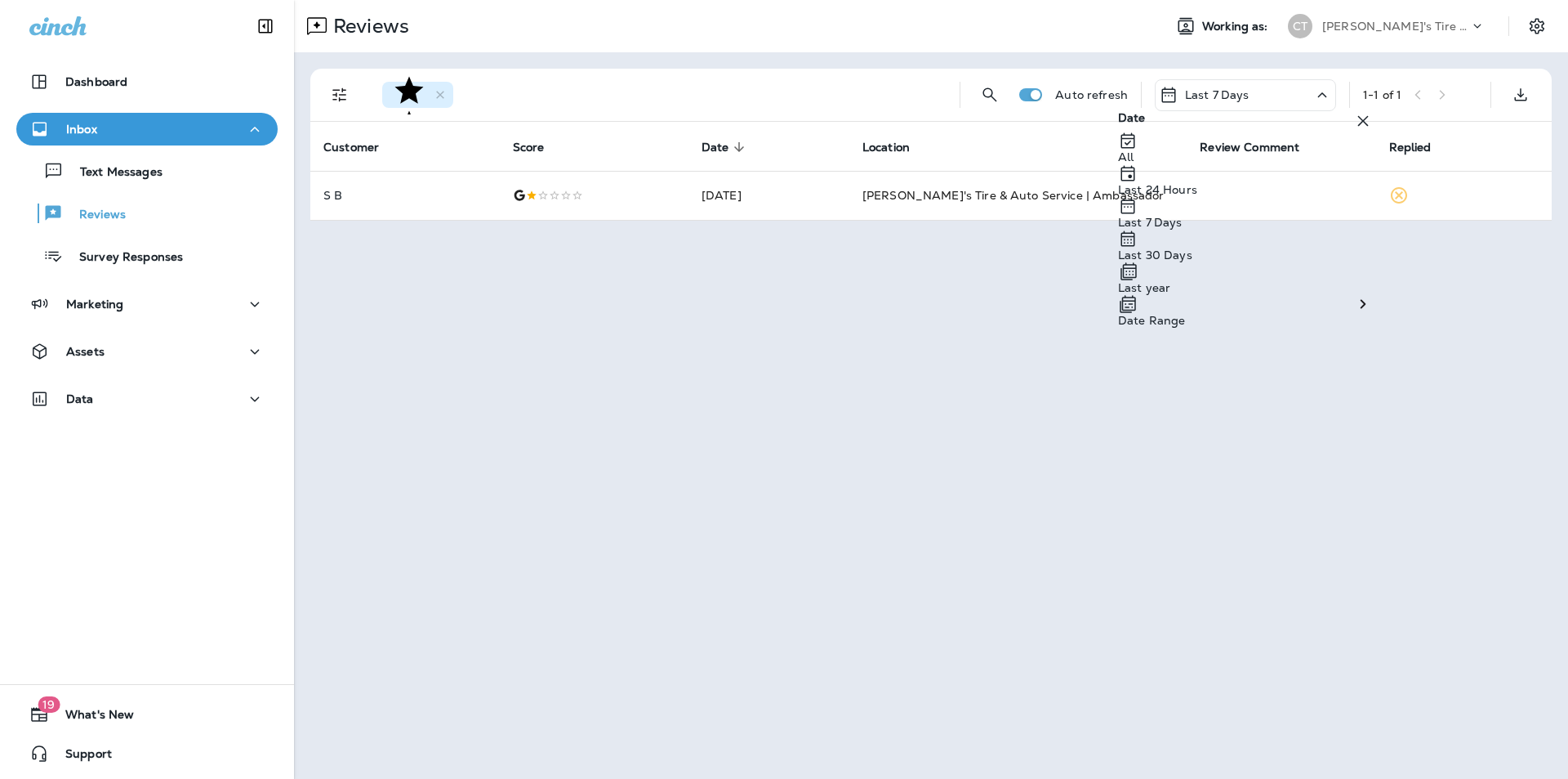
click at [1189, 261] on p "Last 30 Days" at bounding box center [1244, 254] width 255 height 13
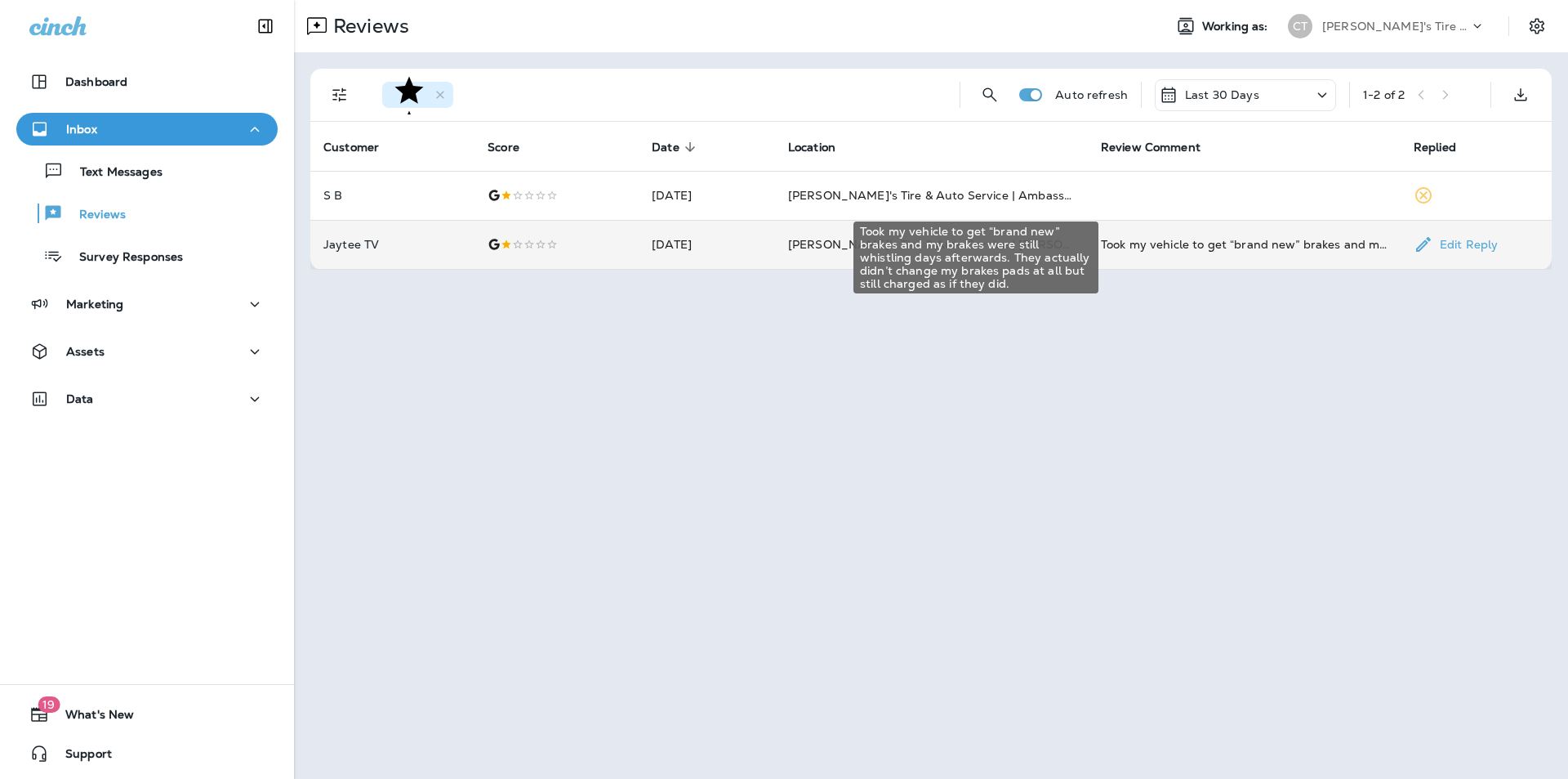
click at [1161, 242] on div "Took my vehicle to get “brand new” brakes and my brakes were still whistling da…" at bounding box center [1243, 244] width 287 height 16
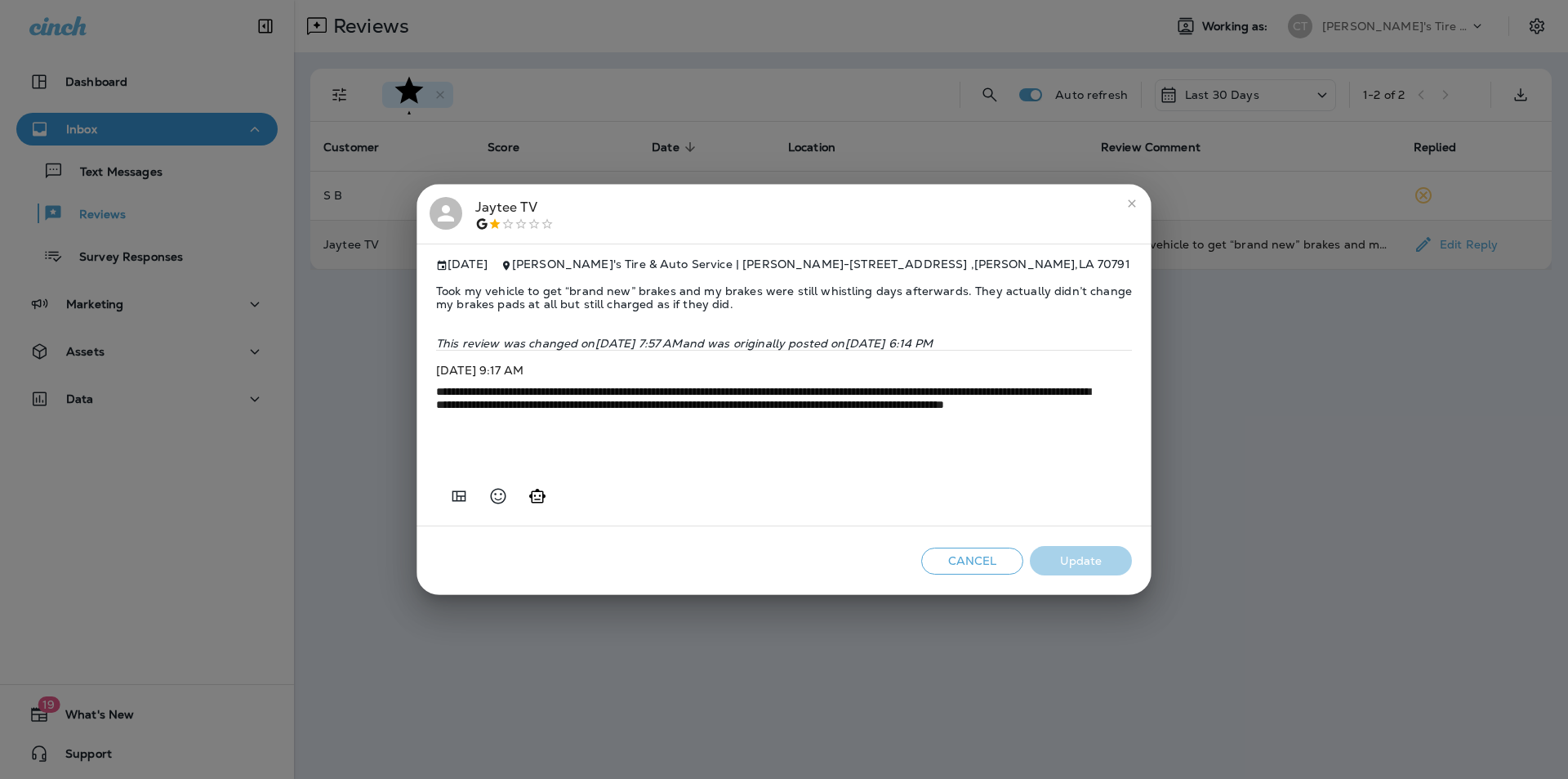
drag, startPoint x: 450, startPoint y: 396, endPoint x: 775, endPoint y: 425, distance: 326.3
click at [775, 425] on textarea "**********" at bounding box center [771, 426] width 670 height 82
click at [1133, 197] on icon "close" at bounding box center [1131, 203] width 13 height 13
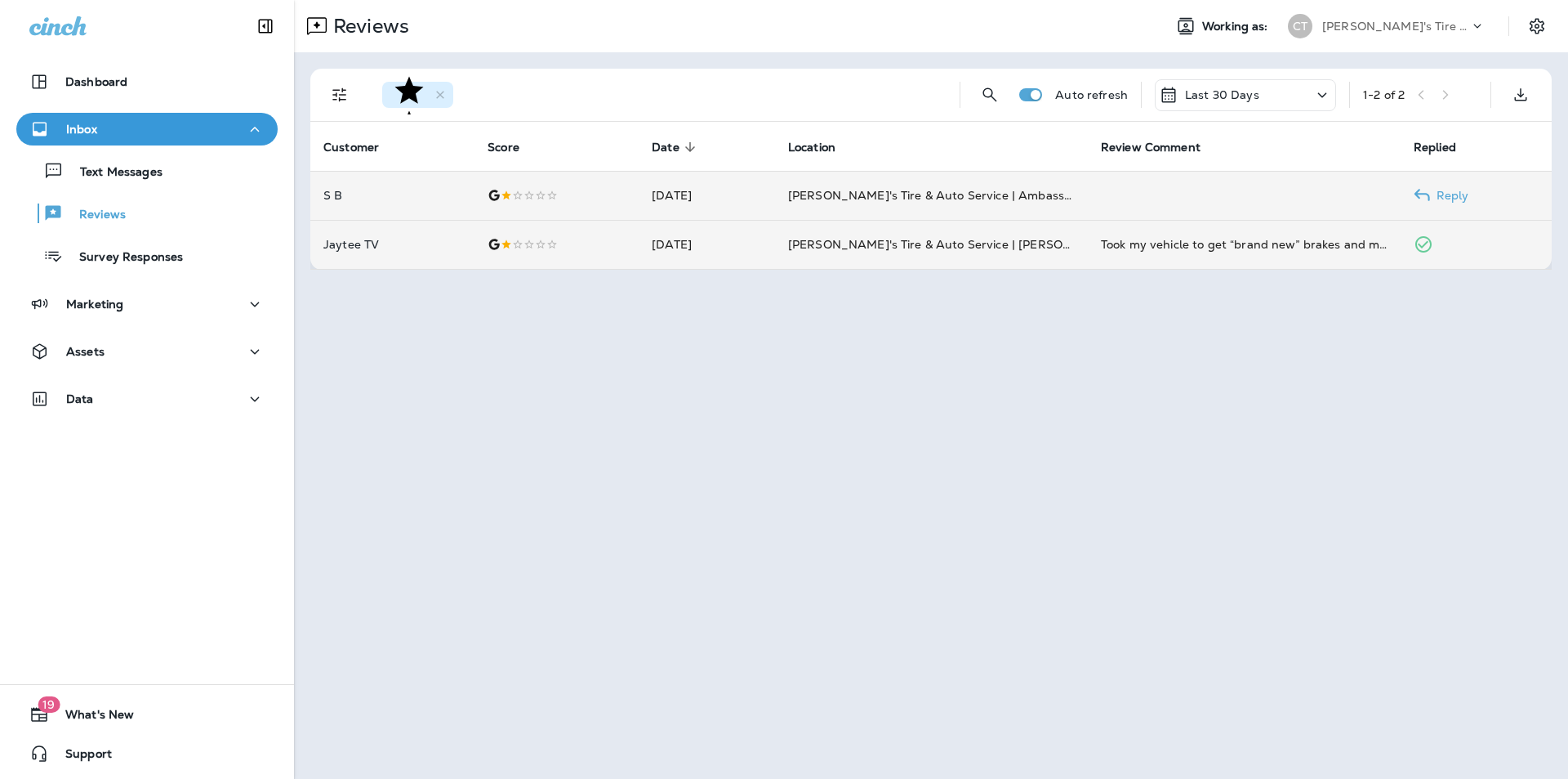
click at [1463, 192] on p "Reply" at bounding box center [1449, 195] width 39 height 13
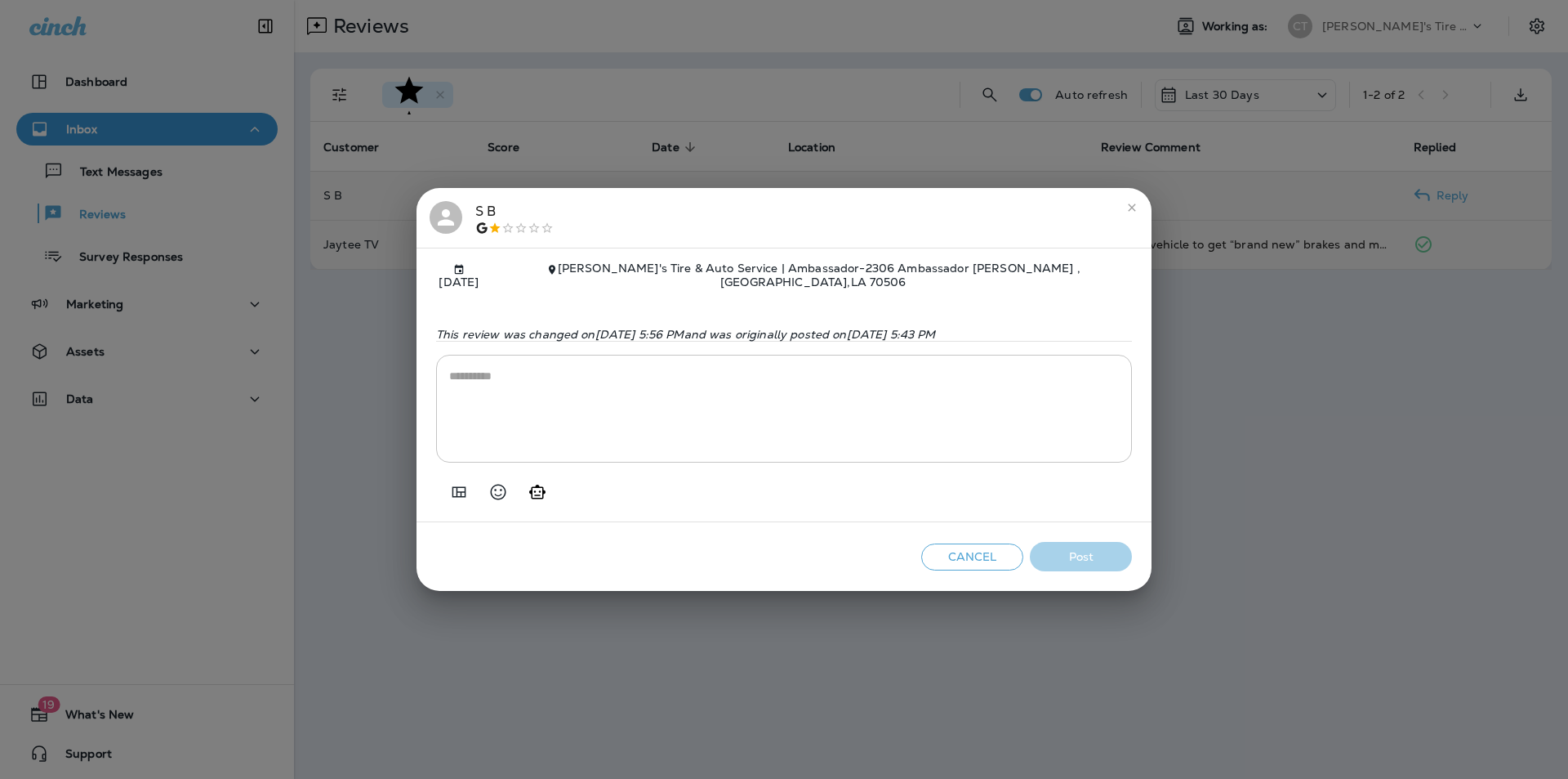
click at [470, 373] on textarea at bounding box center [784, 409] width 670 height 82
paste textarea "**********"
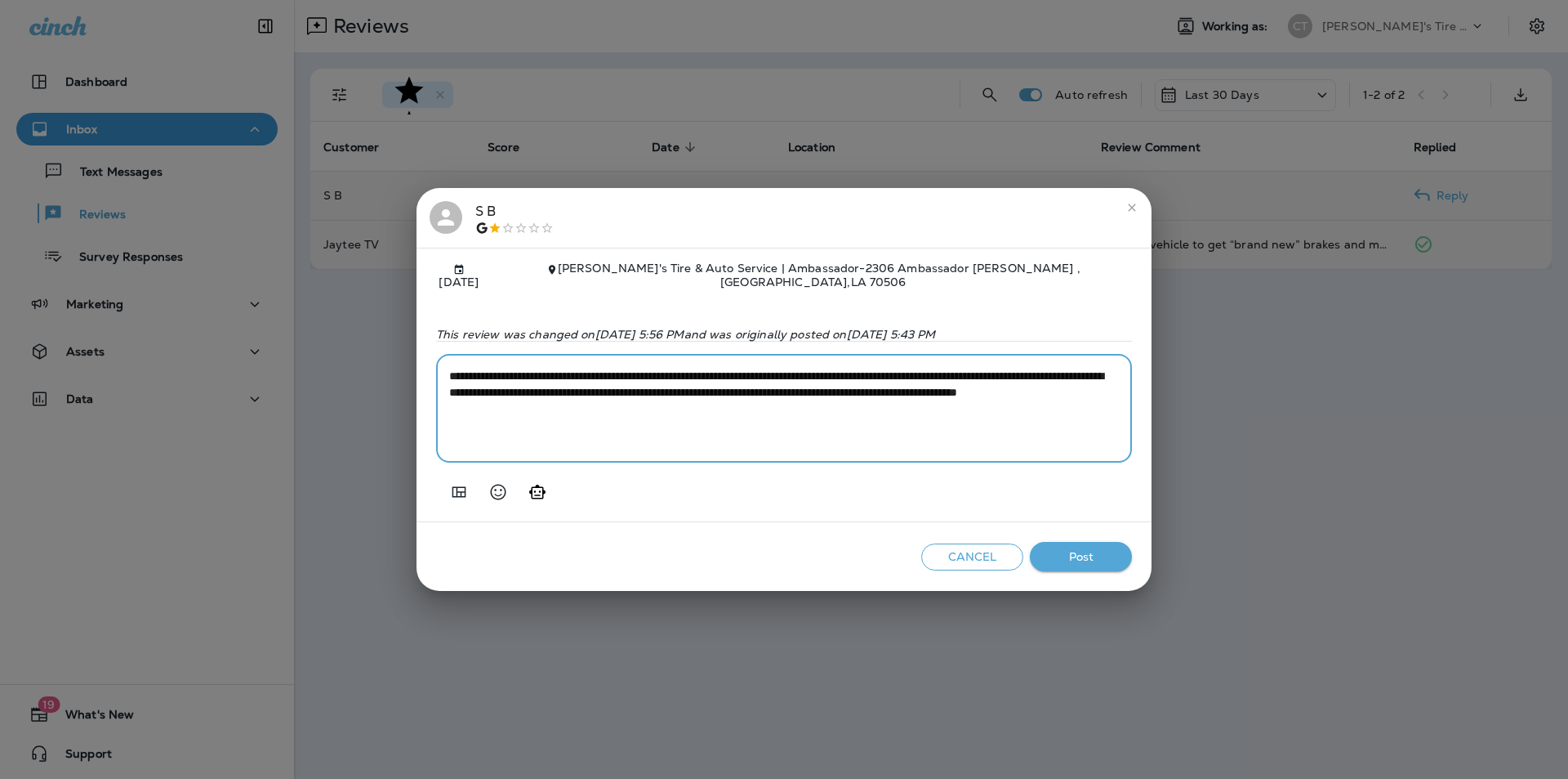
type textarea "**********"
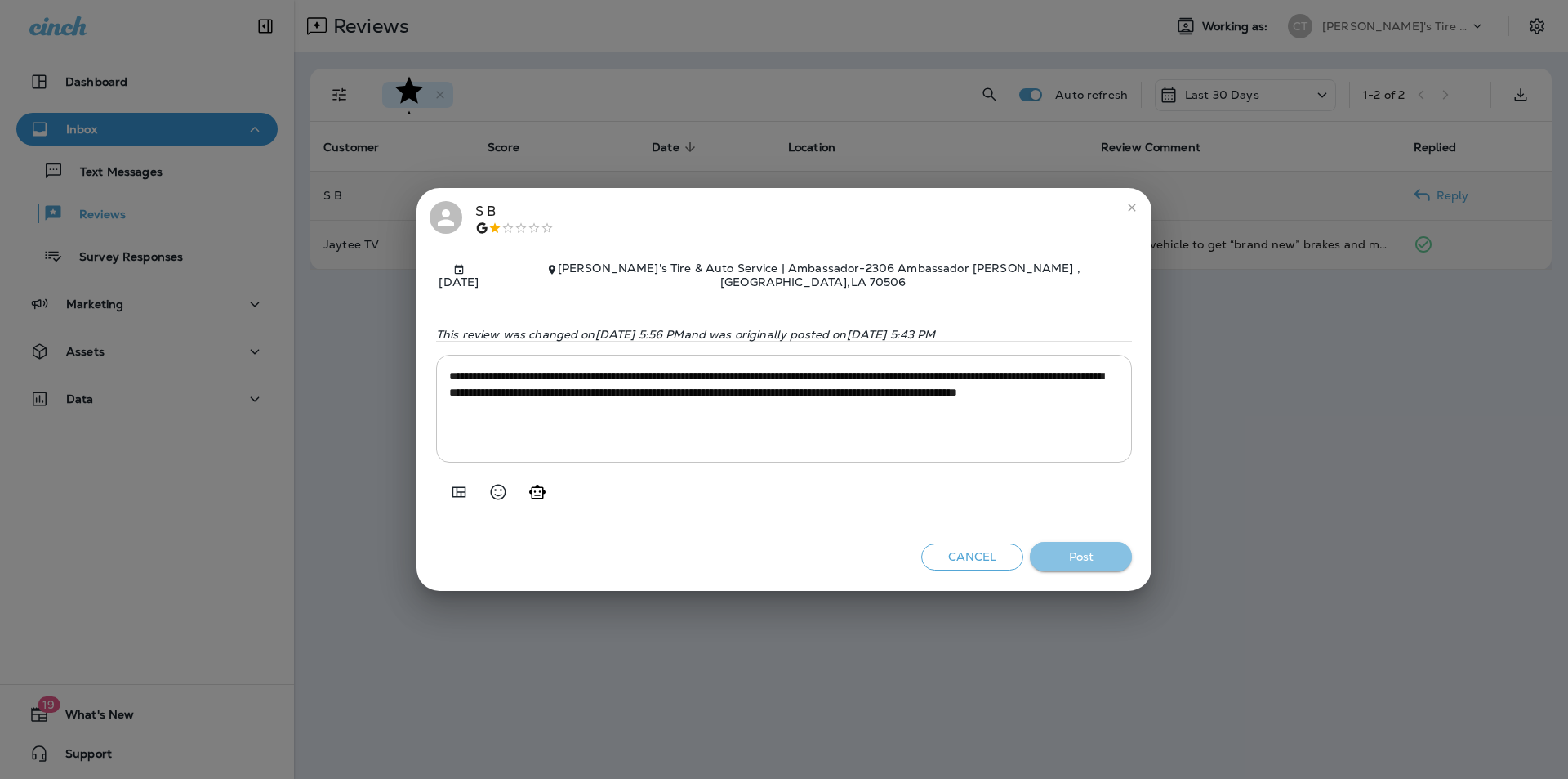
click at [1084, 551] on button "Post" at bounding box center [1080, 557] width 102 height 30
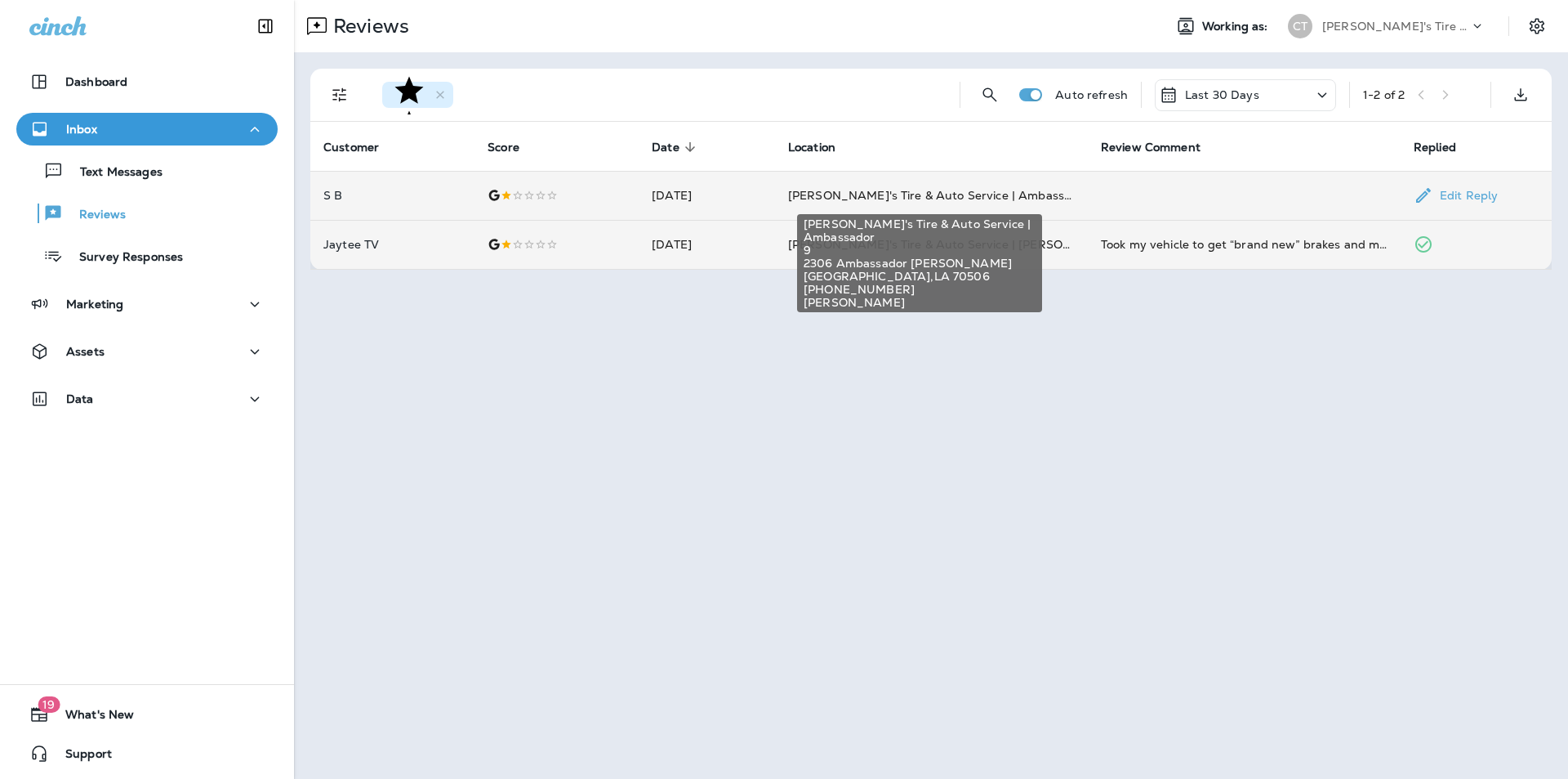
click at [1022, 190] on span "[PERSON_NAME]'s Tire & Auto Service | Ambassador" at bounding box center [938, 195] width 302 height 15
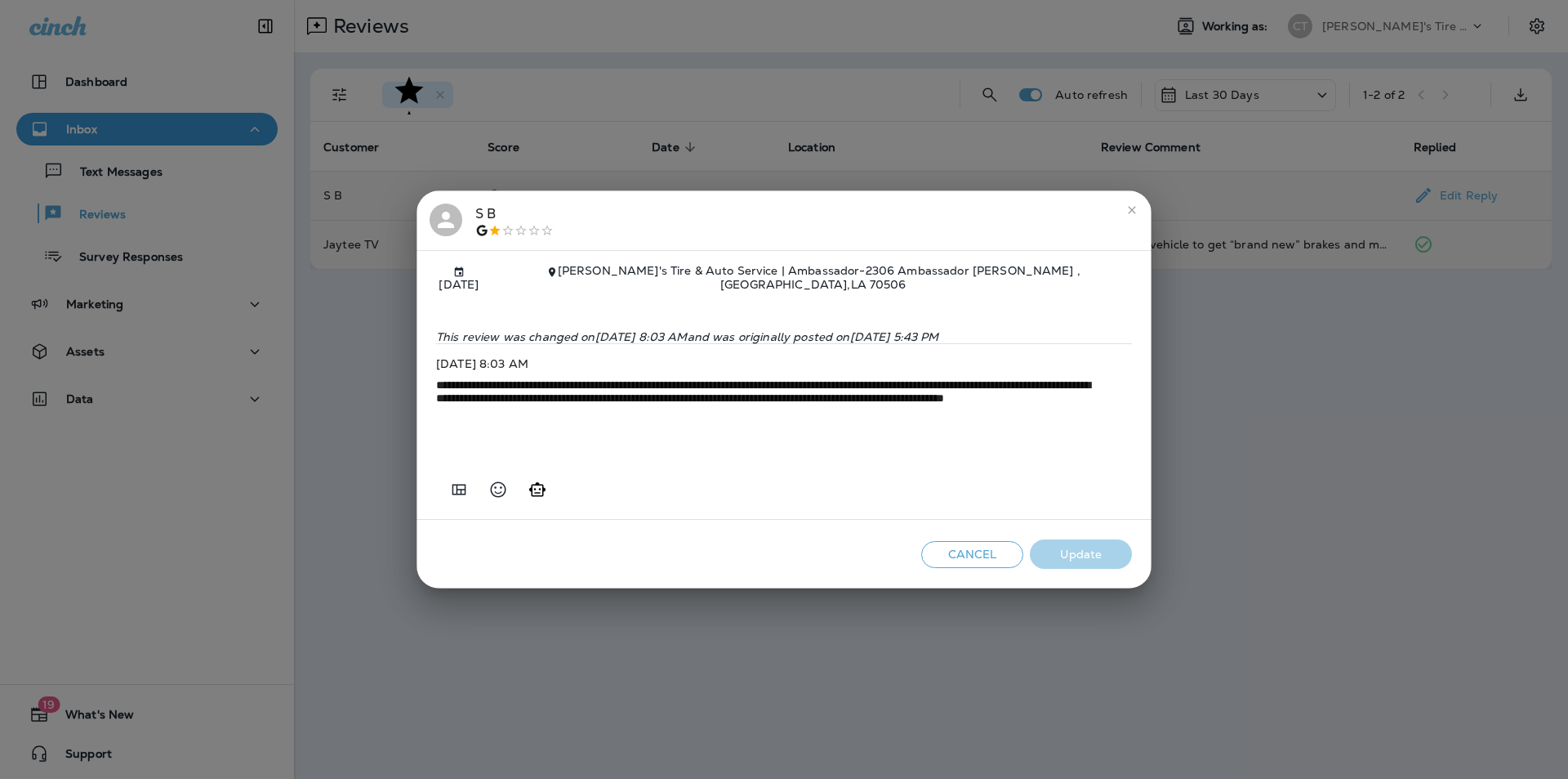
click at [689, 552] on div "Cancel Update" at bounding box center [784, 554] width 735 height 69
click at [1131, 206] on icon "close" at bounding box center [1130, 209] width 7 height 7
